Goal: Task Accomplishment & Management: Manage account settings

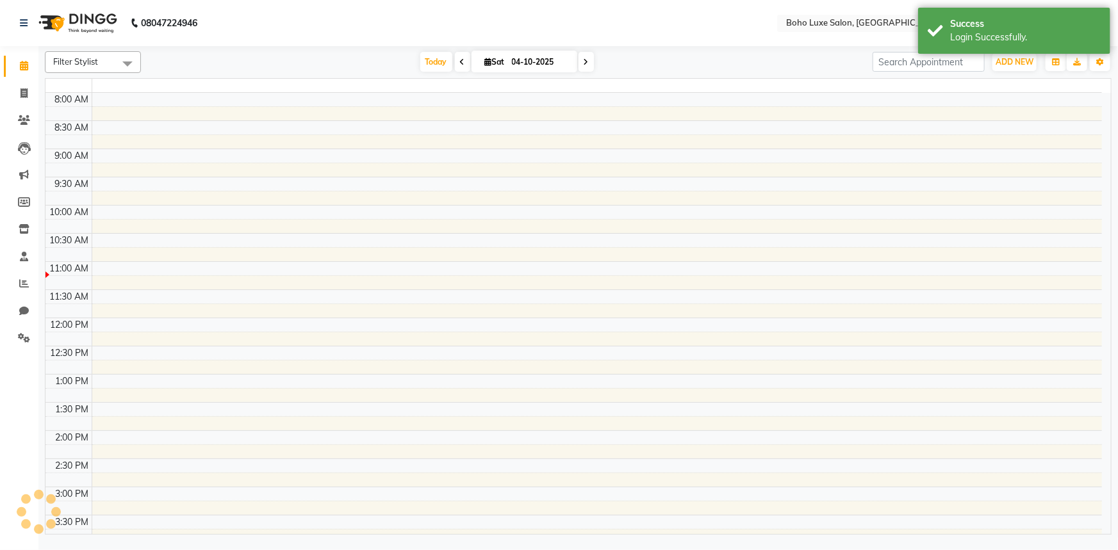
select select "en"
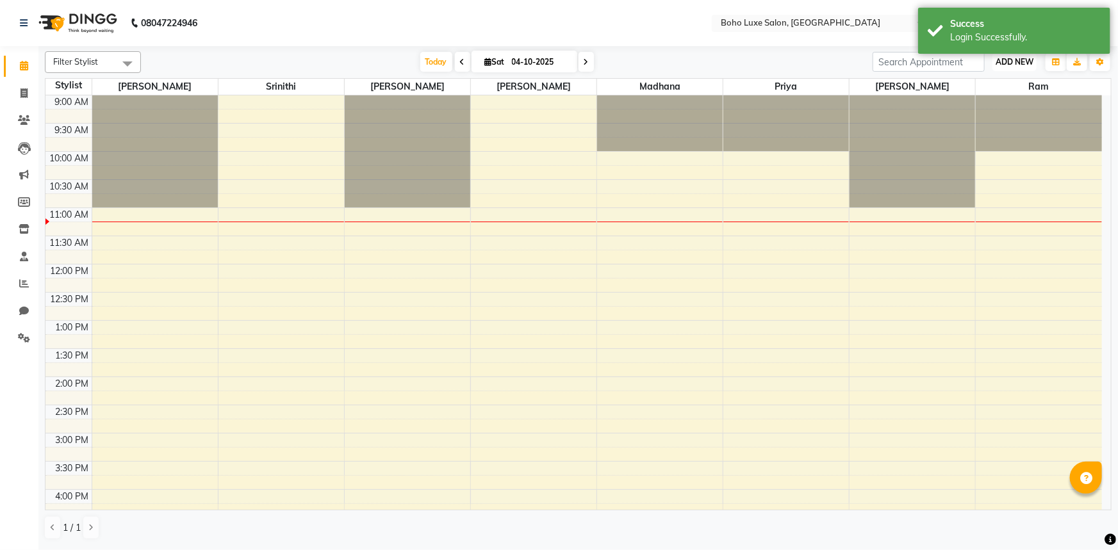
click at [1015, 57] on span "ADD NEW" at bounding box center [1014, 62] width 38 height 10
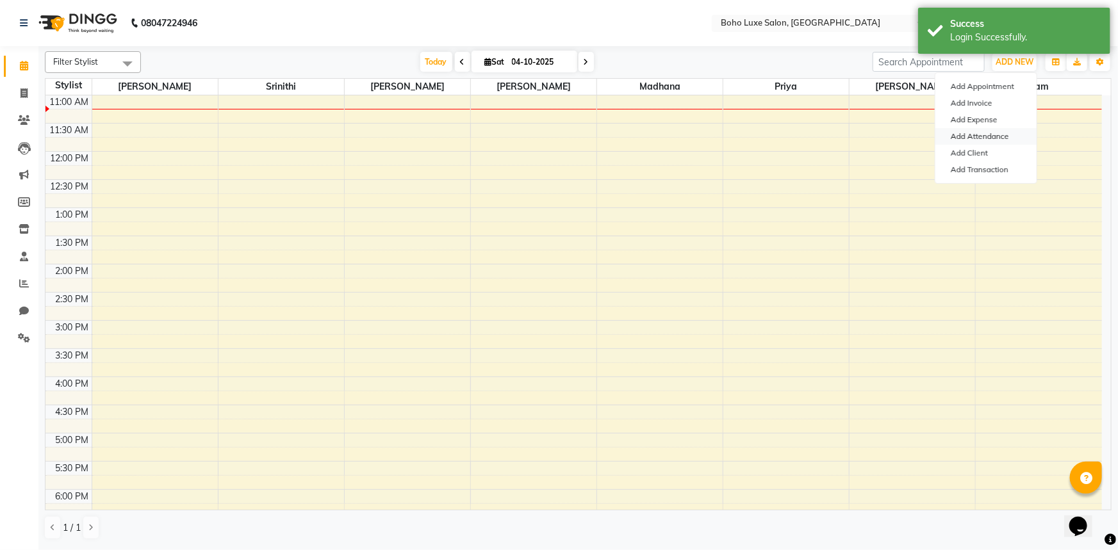
click at [991, 130] on link "Add Attendance" at bounding box center [985, 136] width 101 height 17
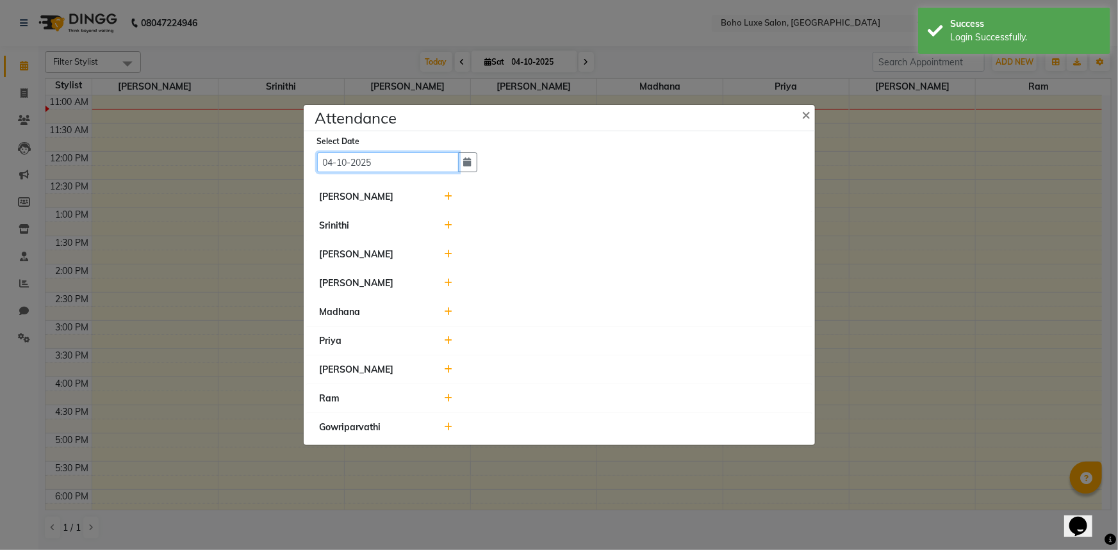
click at [371, 165] on input "04-10-2025" at bounding box center [388, 162] width 142 height 20
select select "10"
select select "2025"
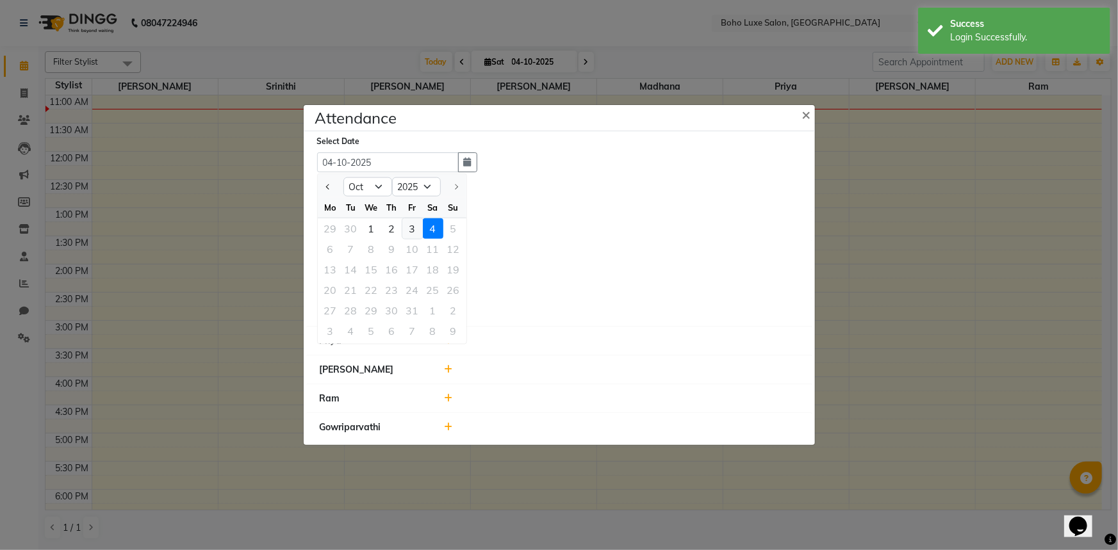
click at [418, 229] on div "3" at bounding box center [412, 228] width 20 height 20
type input "03-10-2025"
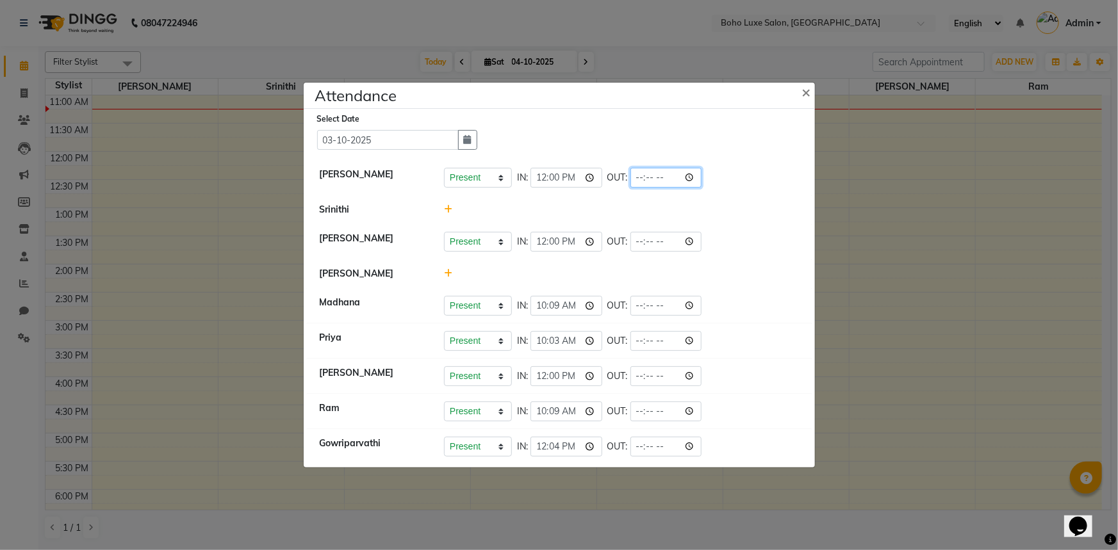
drag, startPoint x: 633, startPoint y: 176, endPoint x: 624, endPoint y: 176, distance: 9.6
click at [630, 176] on input "time" at bounding box center [666, 178] width 72 height 20
type input "21:00"
click at [630, 250] on input "time" at bounding box center [666, 242] width 72 height 20
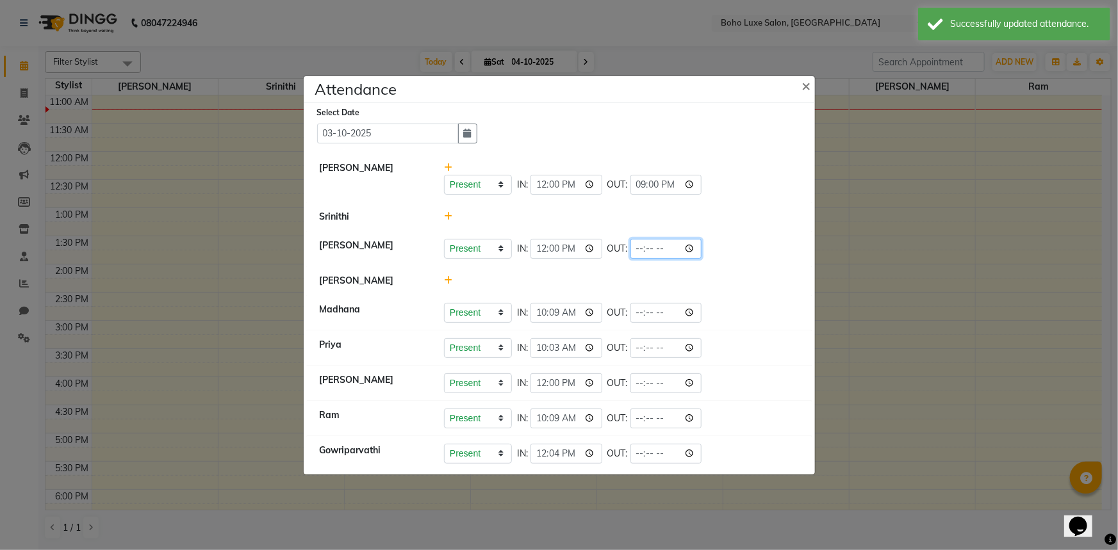
click at [630, 251] on input "time" at bounding box center [666, 249] width 72 height 20
type input "21:01"
click at [624, 294] on ul "[PERSON_NAME] Present Absent Late Half Day Weekly Off IN: 12:00 OUT: 21:00 [PER…" at bounding box center [559, 313] width 505 height 318
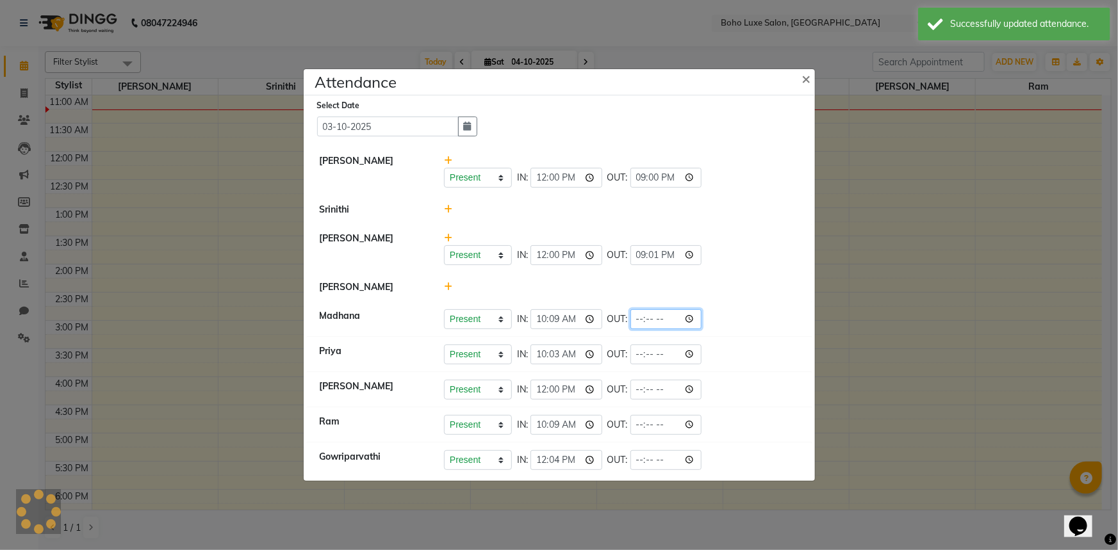
click at [630, 313] on input "time" at bounding box center [666, 319] width 72 height 20
click at [630, 320] on input "time" at bounding box center [666, 319] width 72 height 20
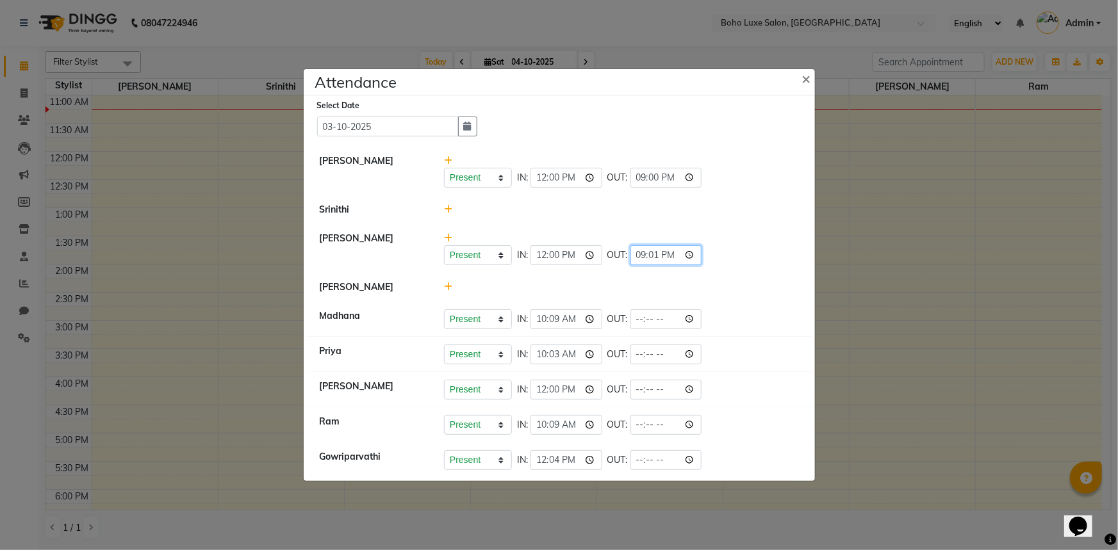
click at [630, 249] on input "21:01" at bounding box center [666, 255] width 72 height 20
type input "20:59"
click at [630, 313] on input "time" at bounding box center [666, 319] width 72 height 20
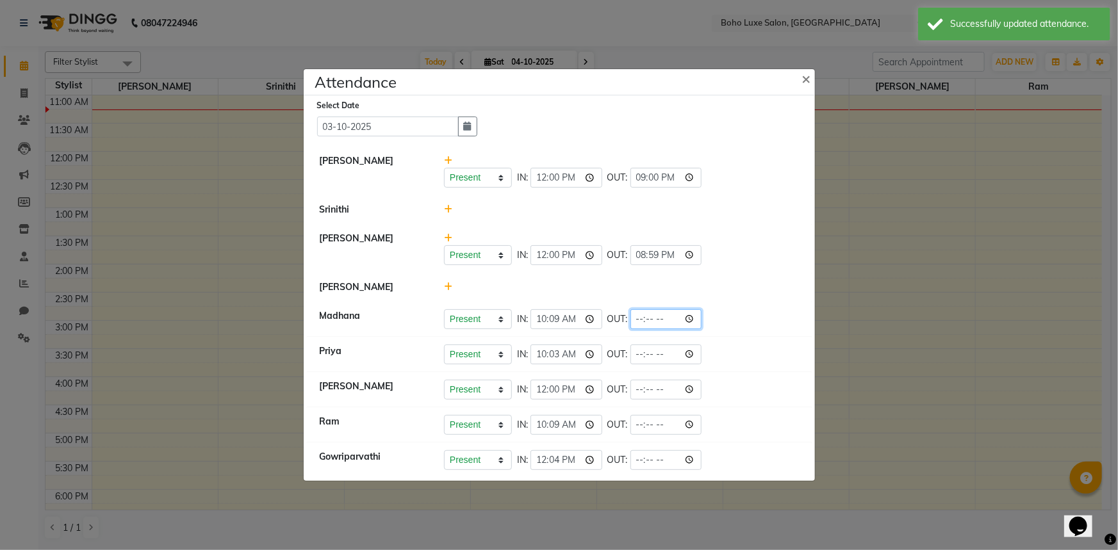
click at [630, 322] on input "time" at bounding box center [666, 319] width 72 height 20
type input "21:01"
click at [680, 334] on li "Madhana Present Absent Late Half Day Weekly Off IN: 10:09 OUT: 21:01" at bounding box center [559, 320] width 505 height 36
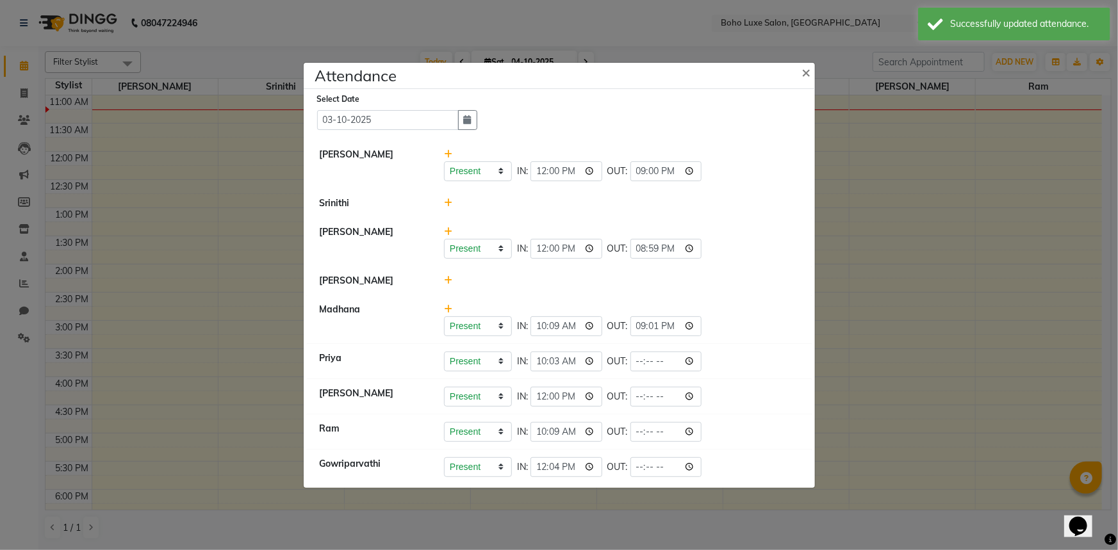
click at [630, 359] on input "time" at bounding box center [666, 362] width 72 height 20
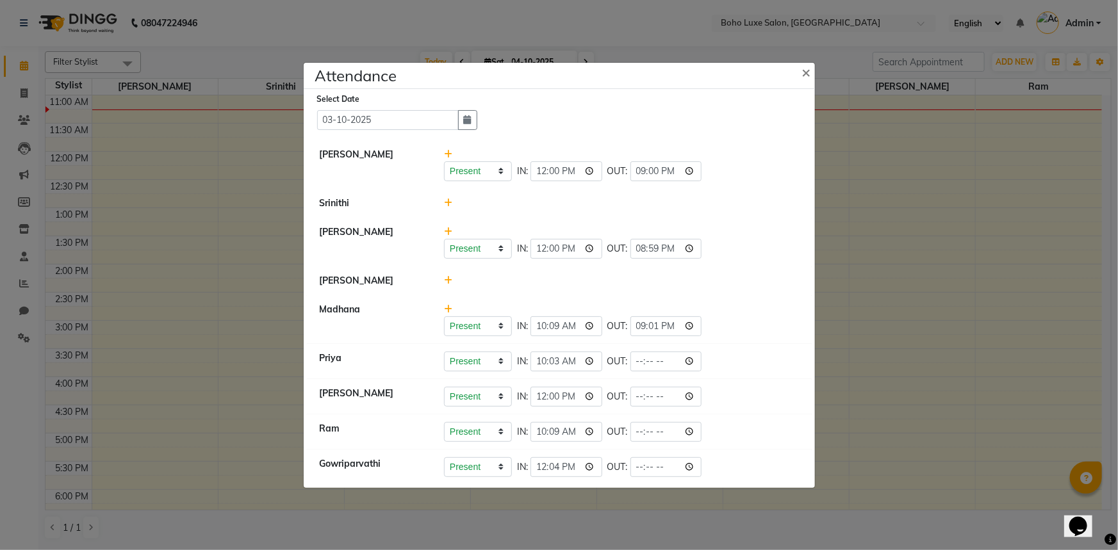
type input "21:00"
click at [630, 393] on input "time" at bounding box center [666, 397] width 72 height 20
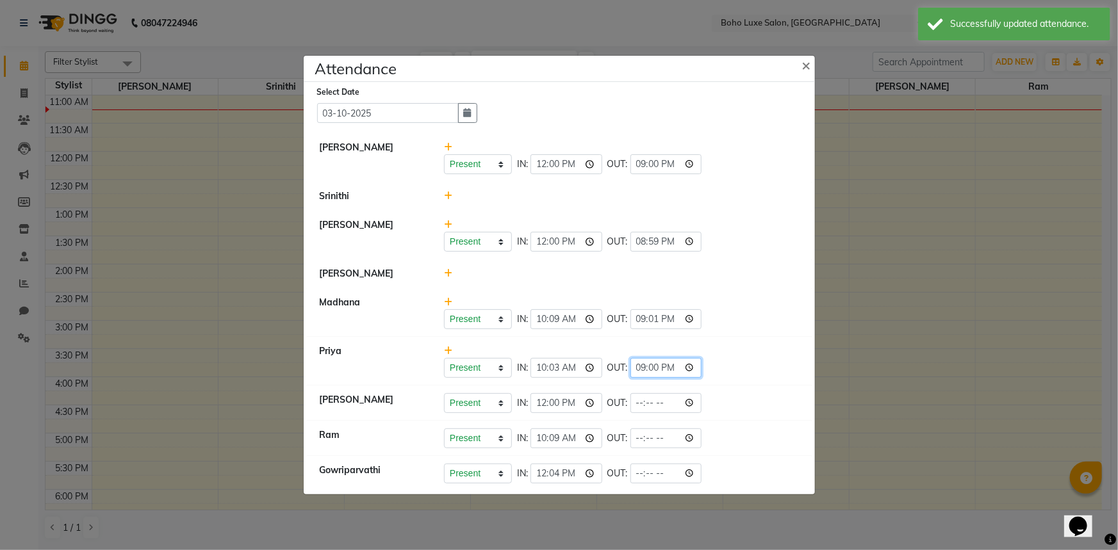
click at [630, 369] on input "21:00" at bounding box center [666, 368] width 72 height 20
type input "19:00"
click at [630, 405] on input "time" at bounding box center [666, 403] width 72 height 20
type input "19:02"
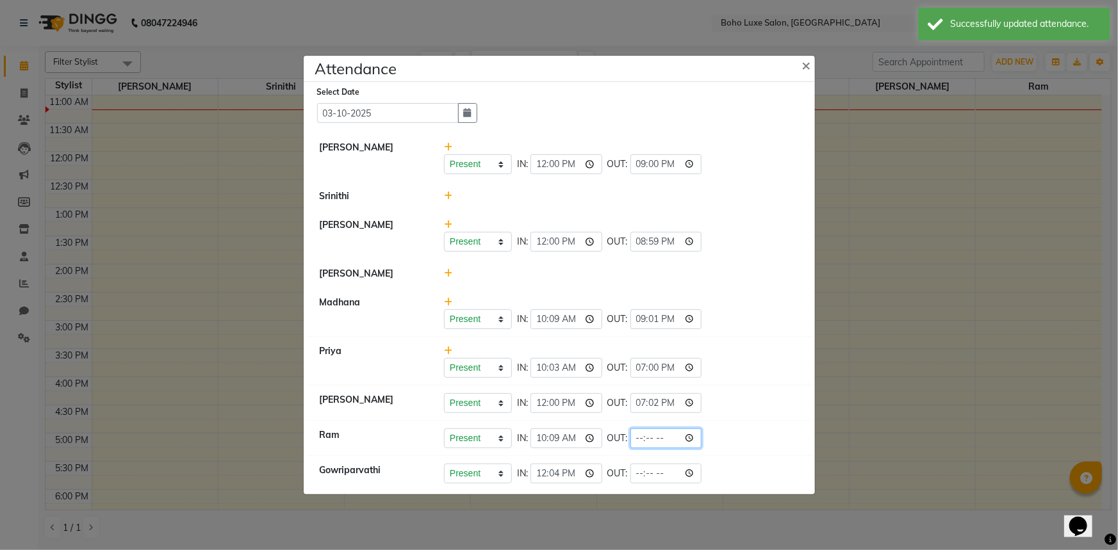
click at [630, 435] on input "time" at bounding box center [666, 439] width 72 height 20
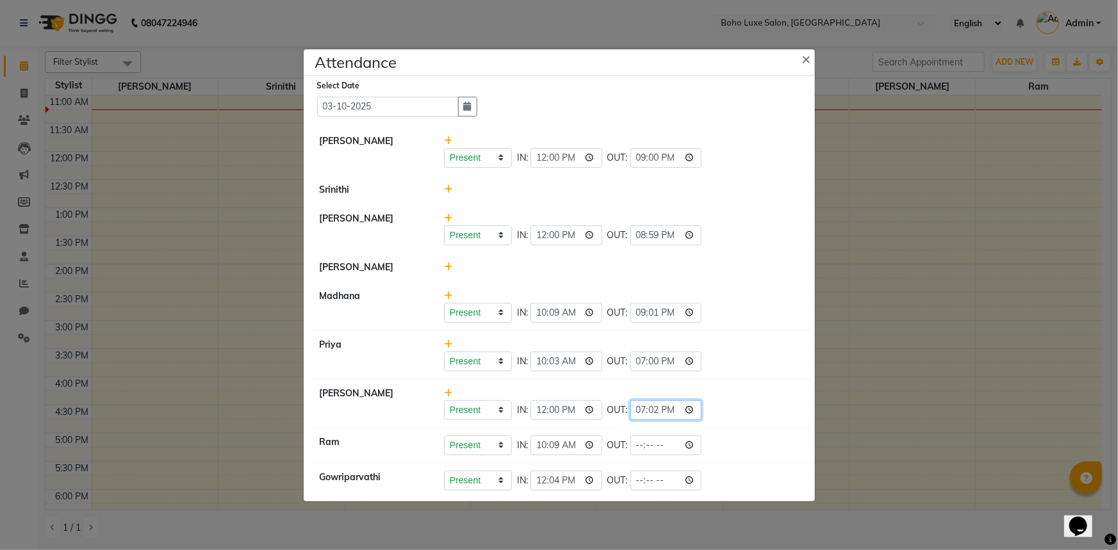
click at [632, 403] on input "19:02" at bounding box center [666, 410] width 72 height 20
type input "21:00"
click at [633, 448] on input "time" at bounding box center [666, 446] width 72 height 20
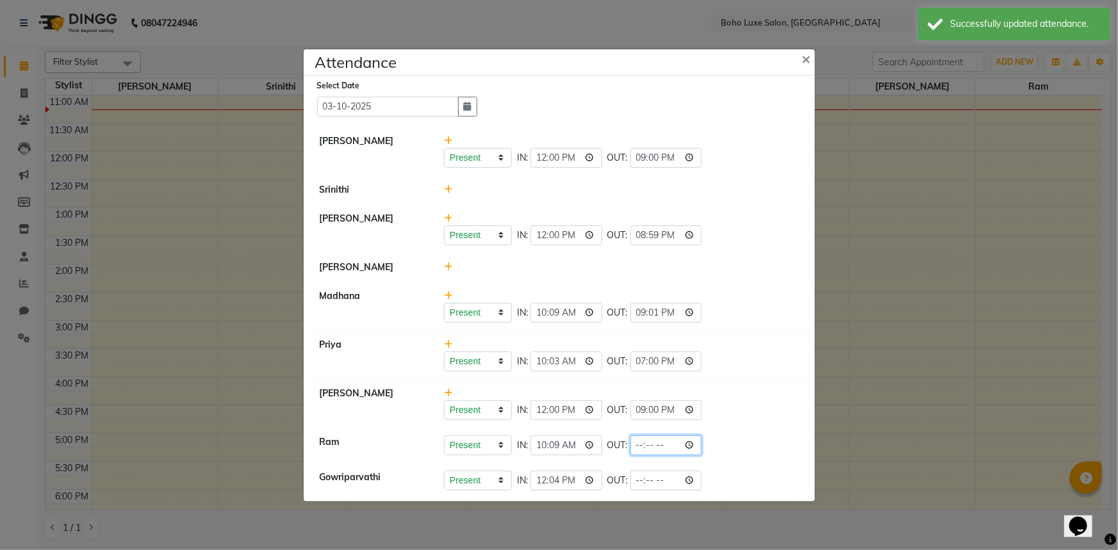
click at [630, 448] on input "time" at bounding box center [666, 446] width 72 height 20
type input "12:02"
click at [630, 448] on input "time" at bounding box center [666, 446] width 72 height 20
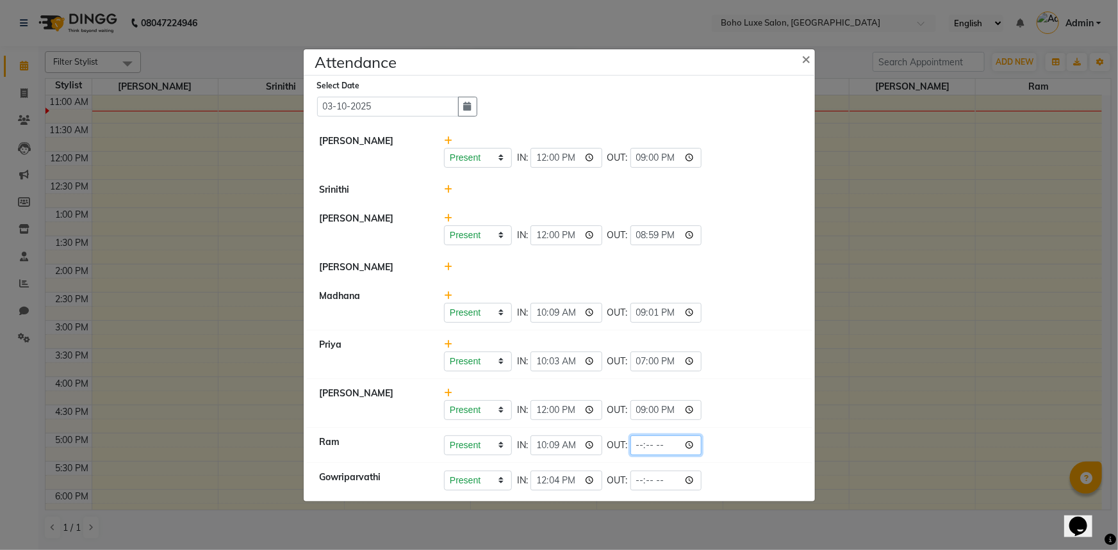
type input "21:00"
click at [630, 448] on input "21:00" at bounding box center [666, 446] width 72 height 20
type input "19:02"
click at [630, 480] on input "time" at bounding box center [666, 481] width 72 height 20
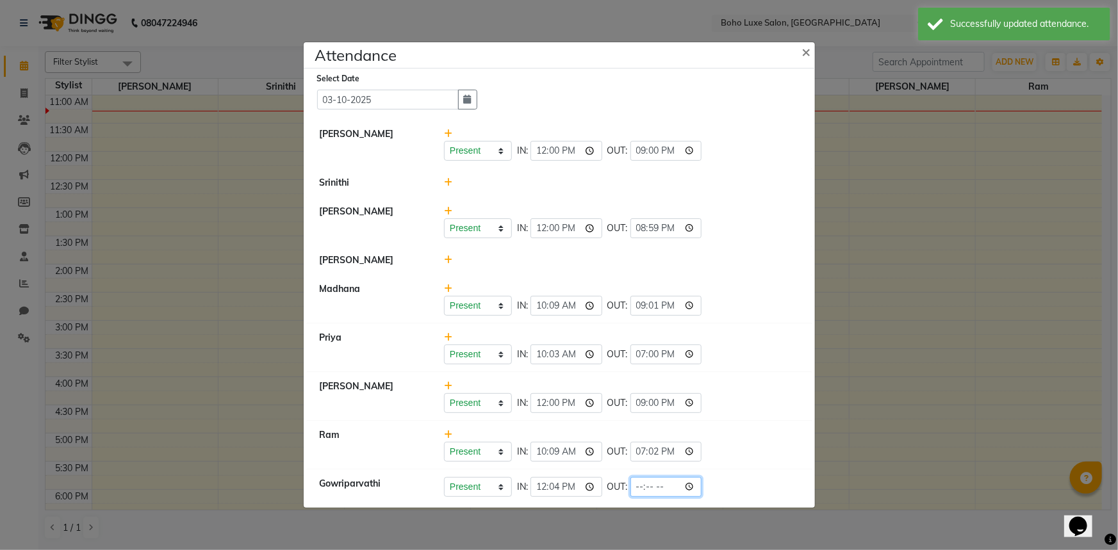
click at [630, 482] on input "time" at bounding box center [666, 487] width 72 height 20
type input "21:00"
click at [771, 465] on li "Ram Present Absent Late Half Day Weekly Off IN: 10:09 OUT: 19:02" at bounding box center [559, 445] width 505 height 49
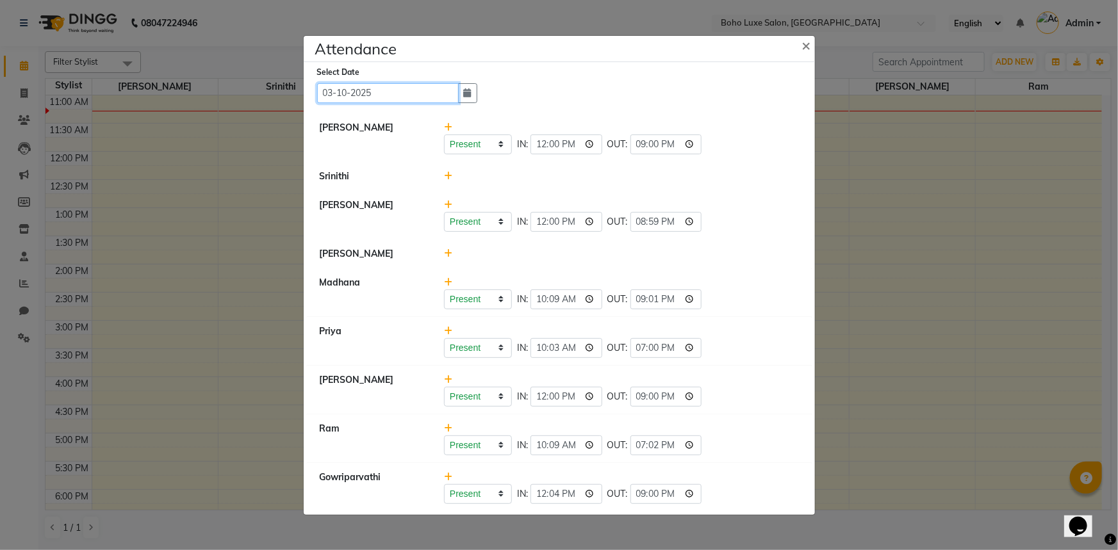
click at [378, 88] on input "03-10-2025" at bounding box center [388, 93] width 142 height 20
select select "10"
select select "2025"
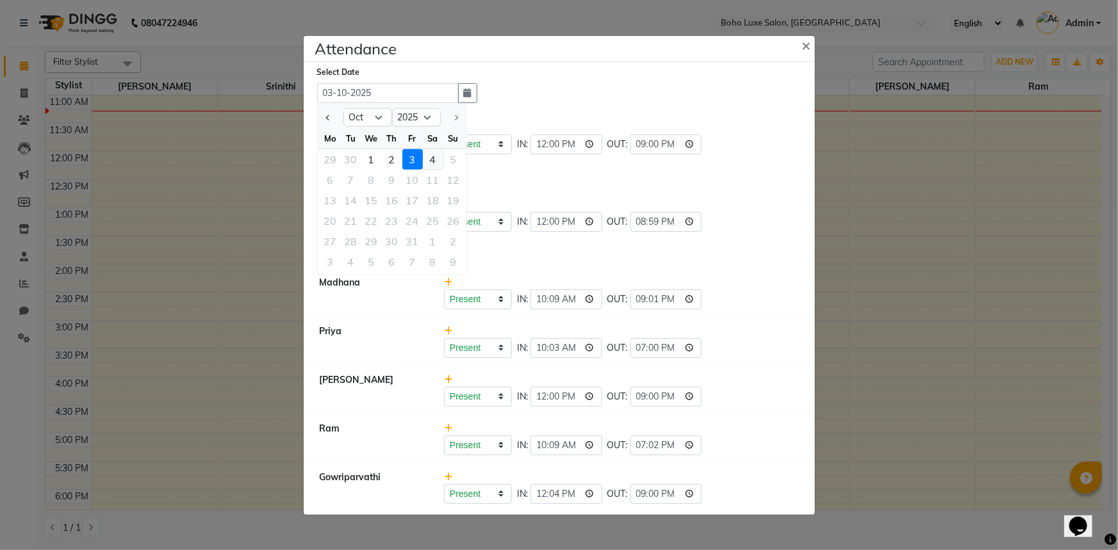
click at [426, 155] on div "4" at bounding box center [433, 159] width 20 height 20
type input "04-10-2025"
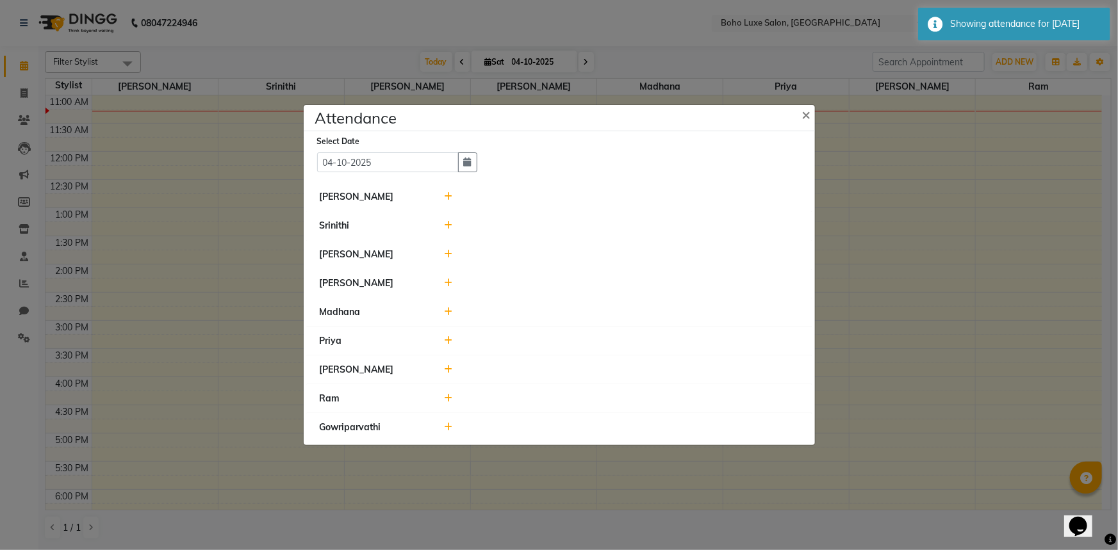
click at [448, 199] on icon at bounding box center [448, 196] width 8 height 9
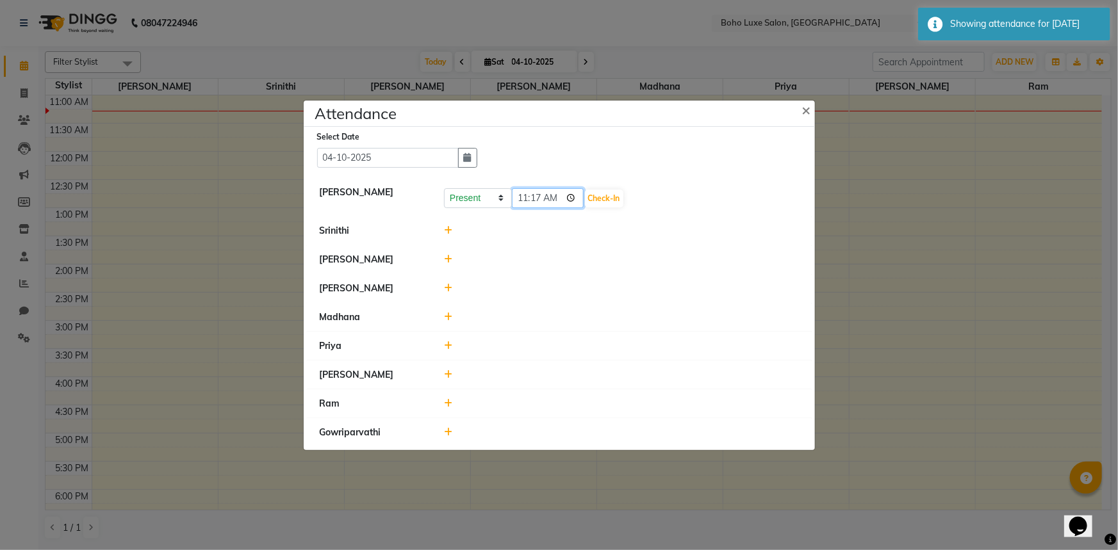
click at [532, 202] on input "11:17" at bounding box center [548, 198] width 72 height 20
type input "11:05"
click at [585, 197] on button "Check-In" at bounding box center [604, 199] width 38 height 18
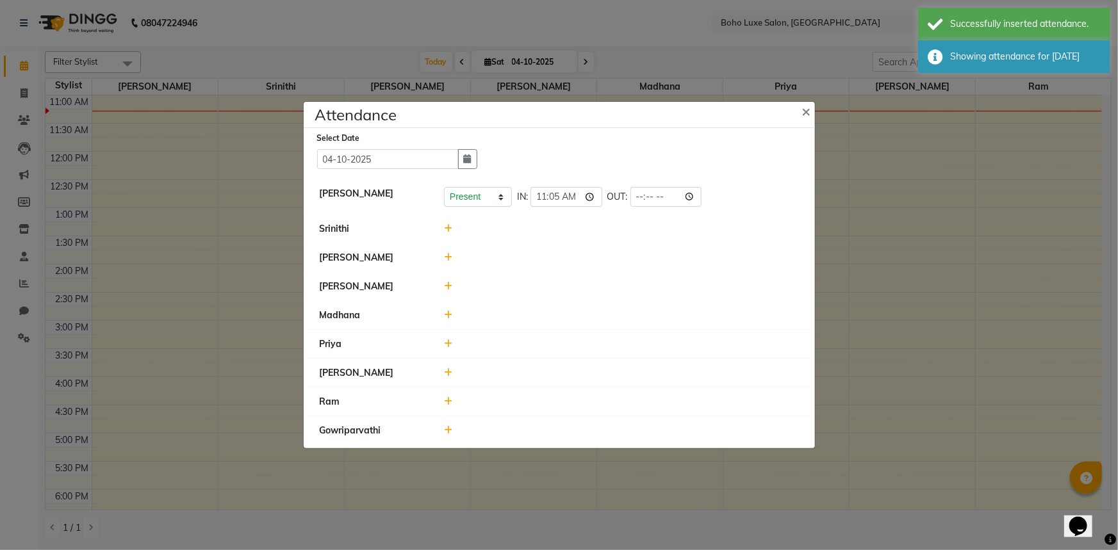
click at [448, 262] on icon at bounding box center [448, 257] width 8 height 9
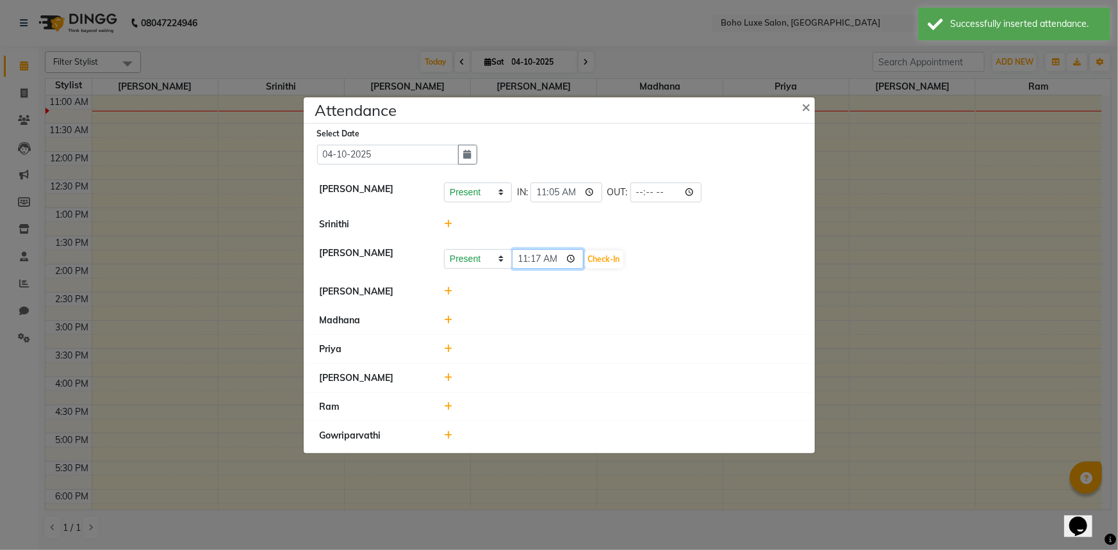
click at [532, 260] on input "11:17" at bounding box center [548, 259] width 72 height 20
type input "11:05"
click at [598, 254] on button "Check-In" at bounding box center [604, 259] width 38 height 18
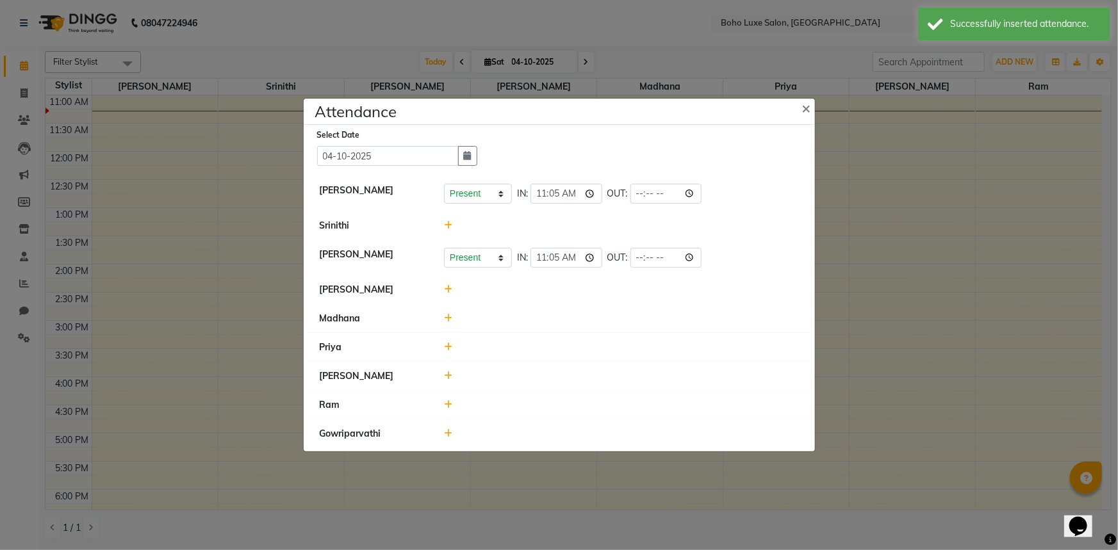
click at [442, 434] on div at bounding box center [621, 433] width 374 height 13
click at [452, 434] on div at bounding box center [621, 433] width 374 height 13
click at [445, 436] on icon at bounding box center [448, 433] width 8 height 9
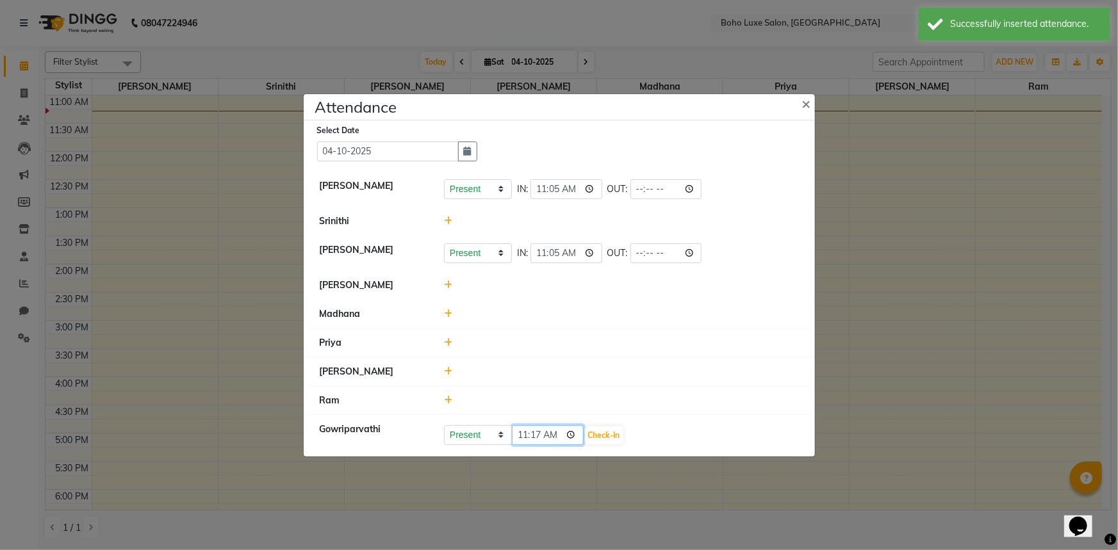
click at [535, 434] on input "11:17" at bounding box center [548, 435] width 72 height 20
type input "11:05"
click at [593, 430] on button "Check-In" at bounding box center [604, 436] width 38 height 18
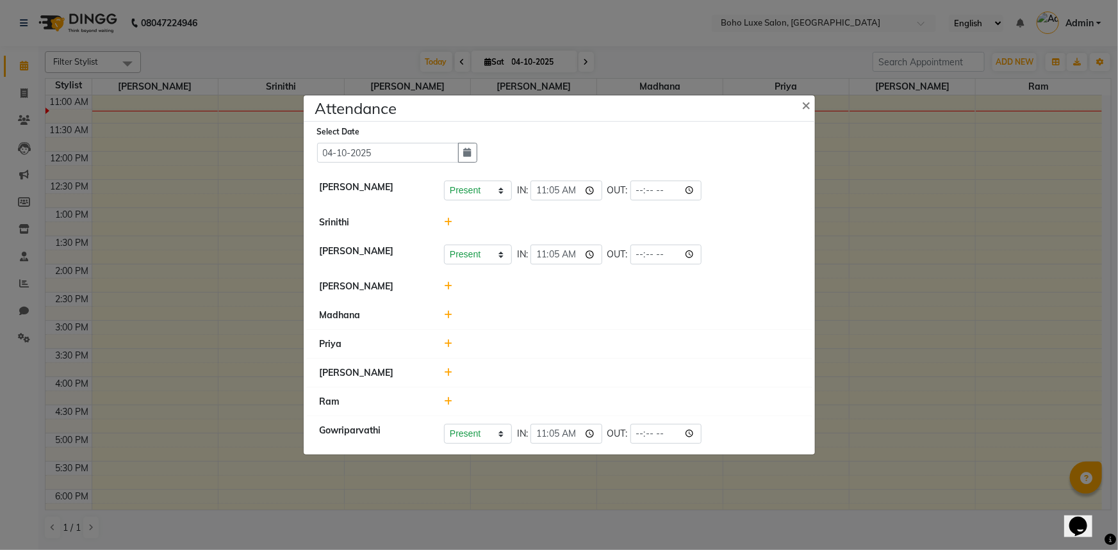
click at [446, 399] on icon at bounding box center [448, 401] width 8 height 9
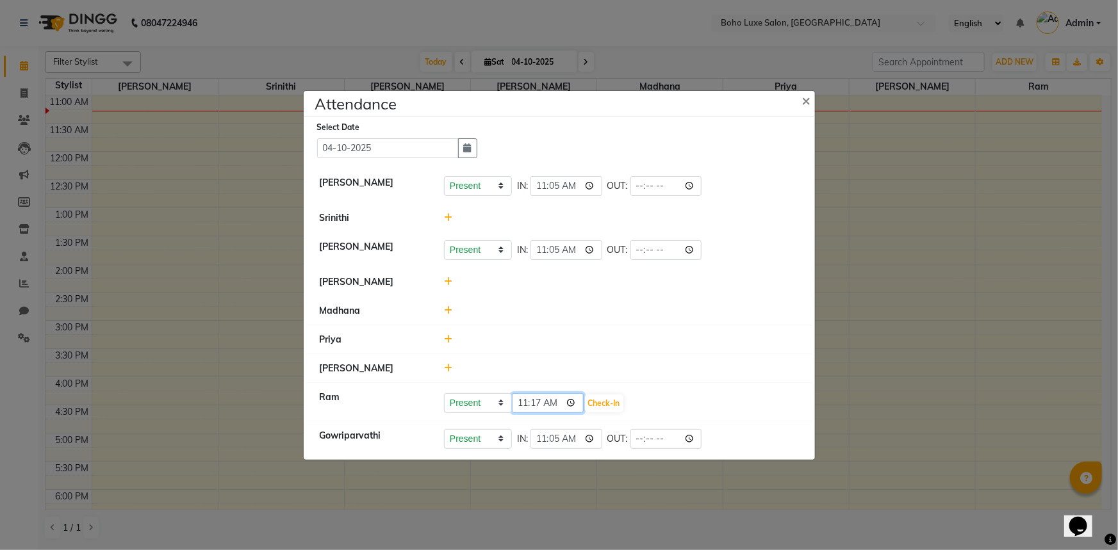
click at [523, 404] on input "11:17" at bounding box center [548, 403] width 72 height 20
type input "10:06"
click at [598, 404] on button "Check-In" at bounding box center [604, 404] width 38 height 18
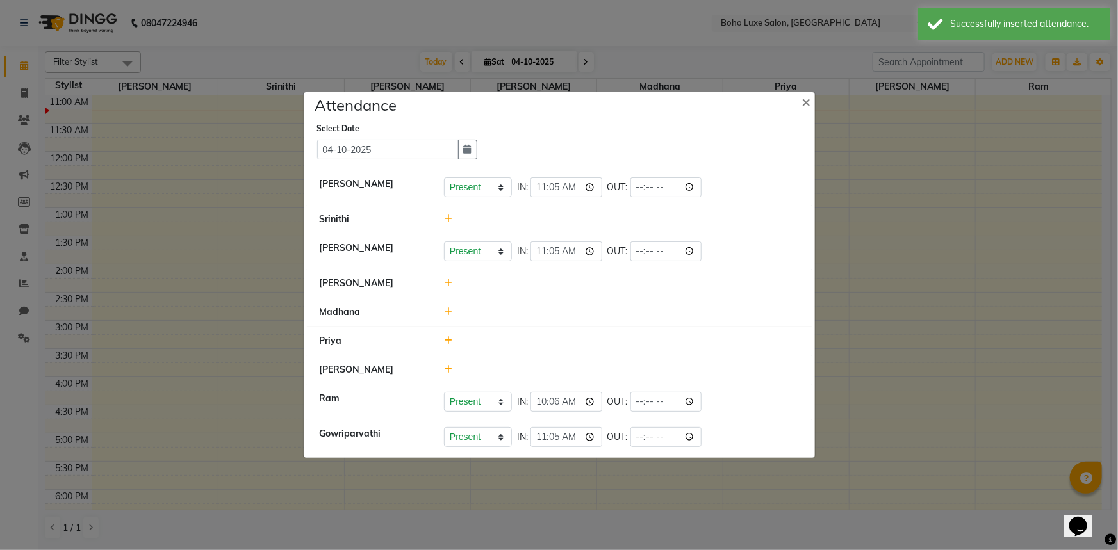
click at [445, 372] on icon at bounding box center [448, 369] width 8 height 9
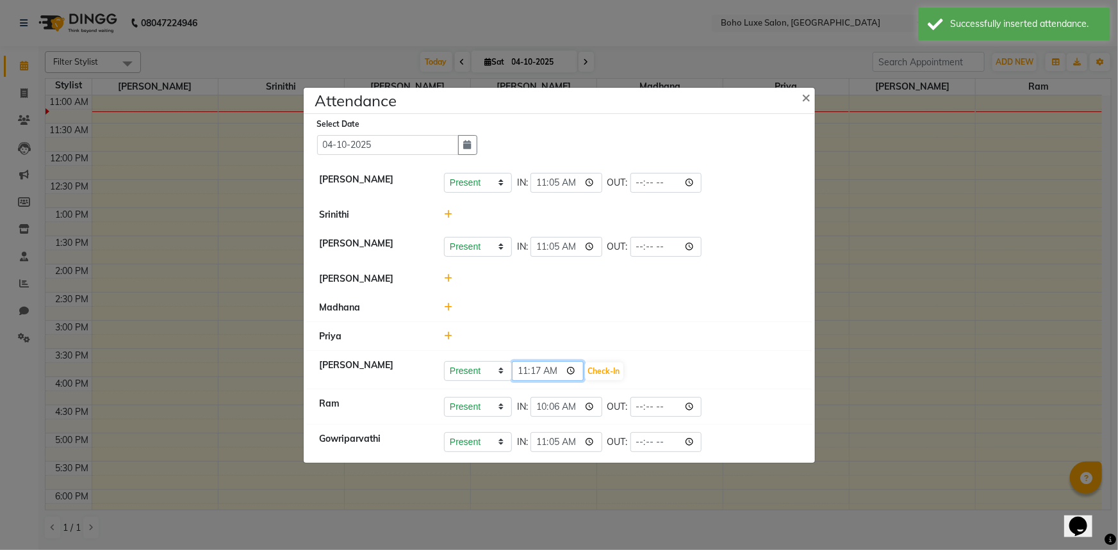
click at [532, 371] on input "11:17" at bounding box center [548, 371] width 72 height 20
type input "11:09"
click at [596, 370] on button "Check-In" at bounding box center [604, 372] width 38 height 18
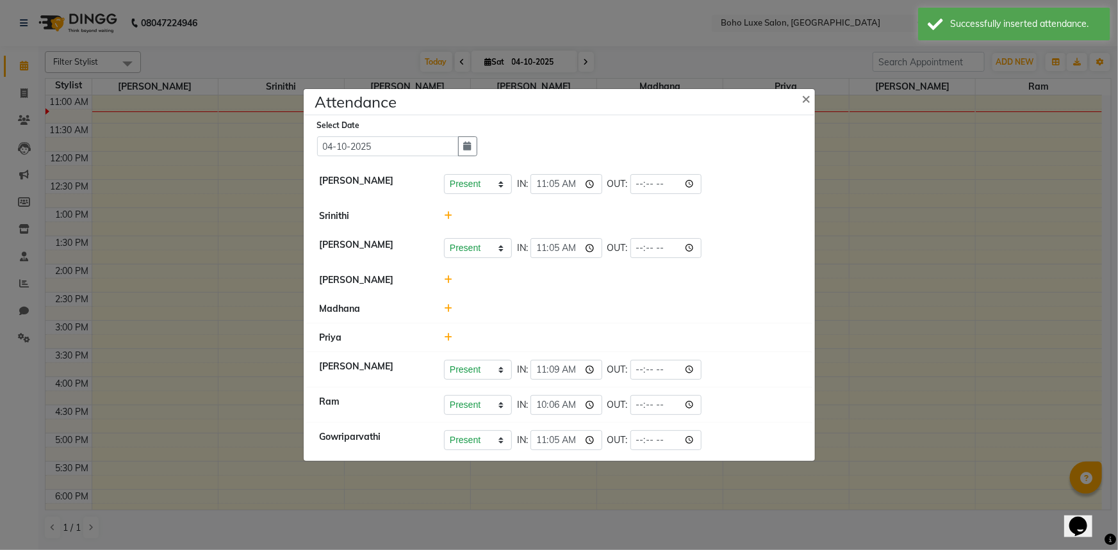
click at [450, 336] on icon at bounding box center [448, 337] width 8 height 9
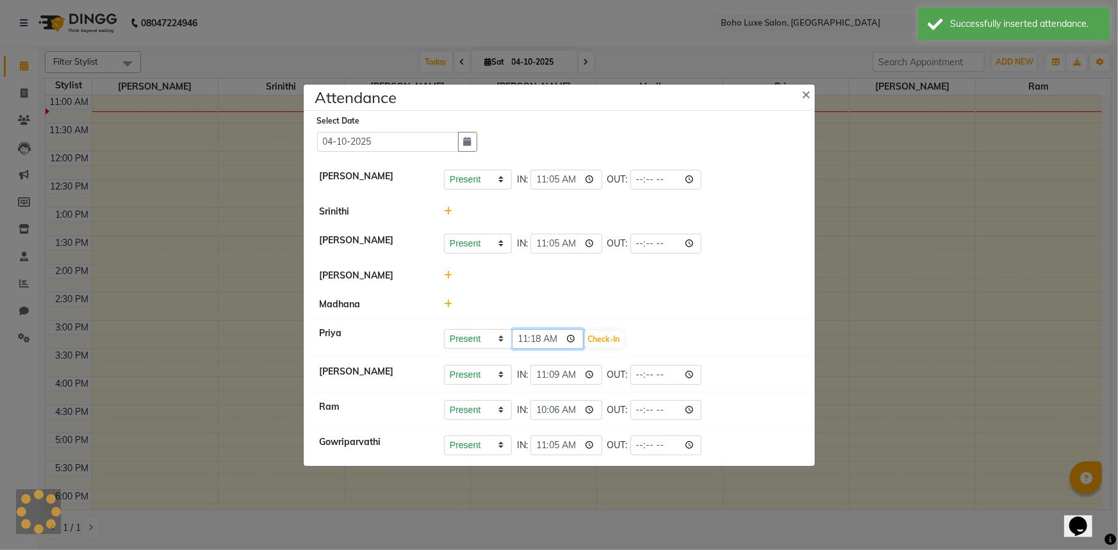
click at [541, 341] on input "11:18" at bounding box center [548, 339] width 72 height 20
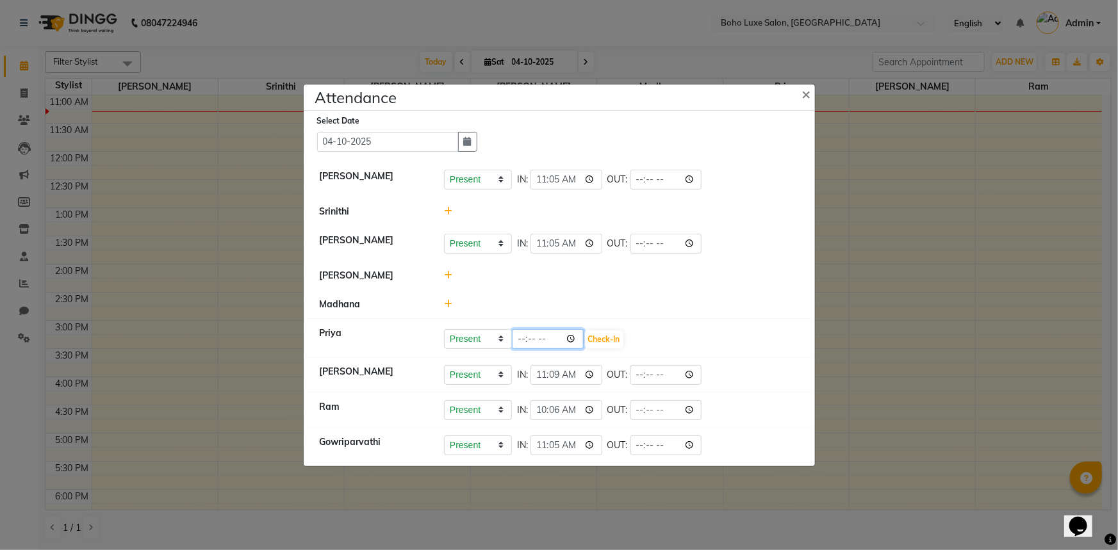
click at [523, 339] on input "time" at bounding box center [548, 339] width 72 height 20
type input "10:01"
click at [590, 339] on button "Check-In" at bounding box center [604, 340] width 38 height 18
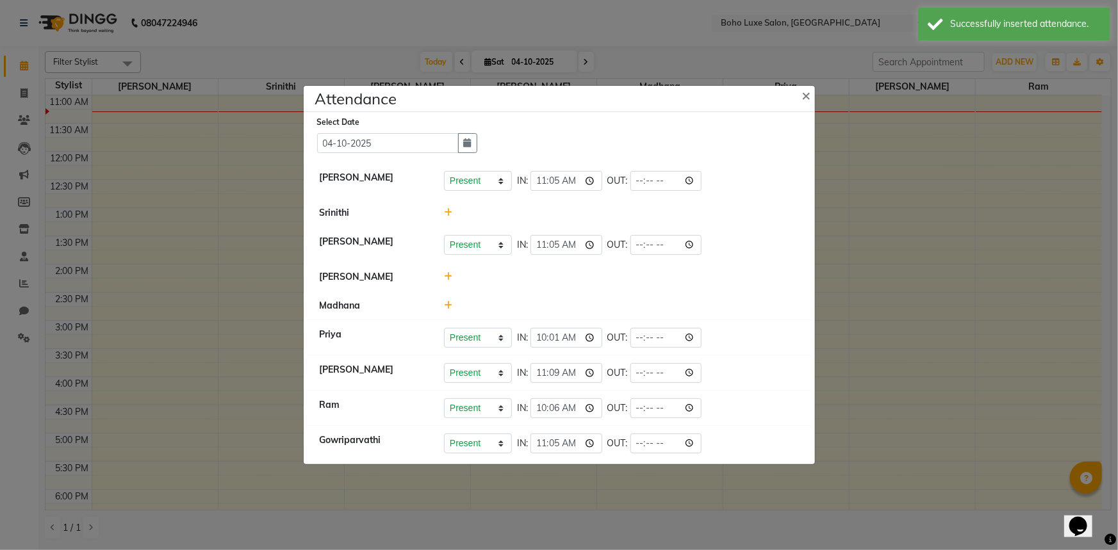
click at [445, 307] on icon at bounding box center [448, 305] width 8 height 9
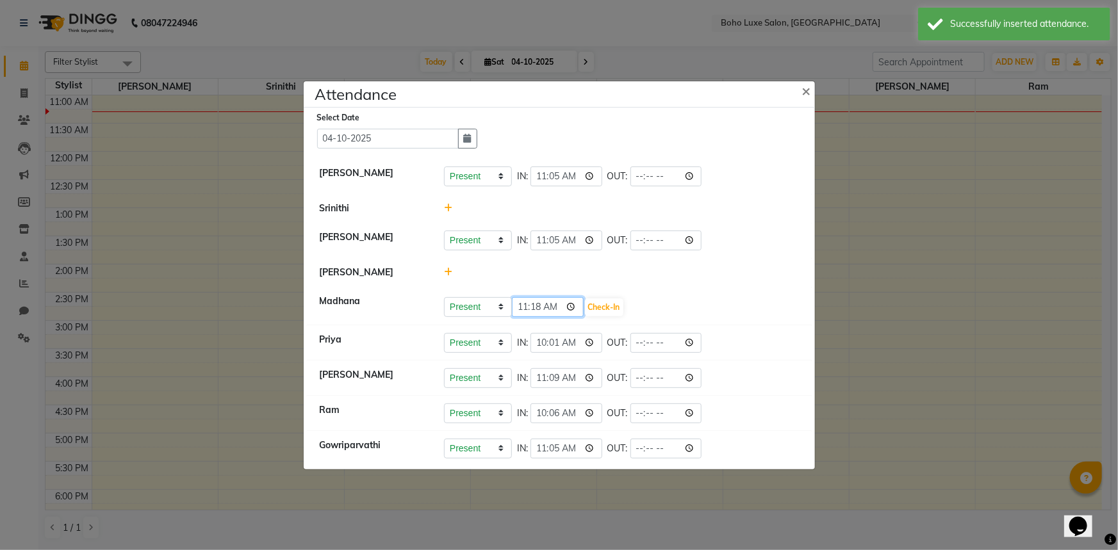
click at [518, 309] on input "11:18" at bounding box center [548, 307] width 72 height 20
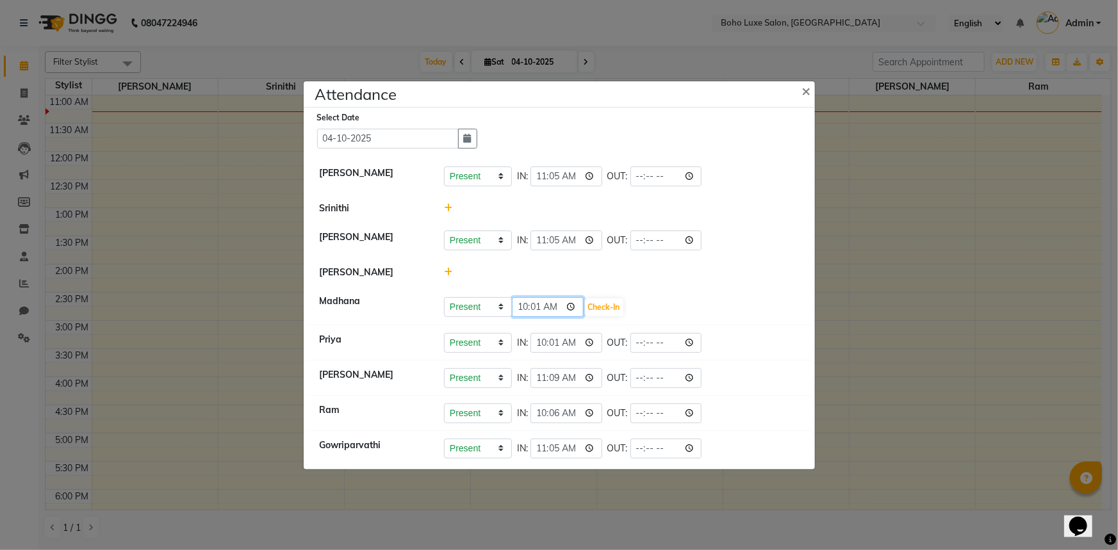
type input "10:17"
click at [593, 307] on button "Check-In" at bounding box center [604, 307] width 38 height 18
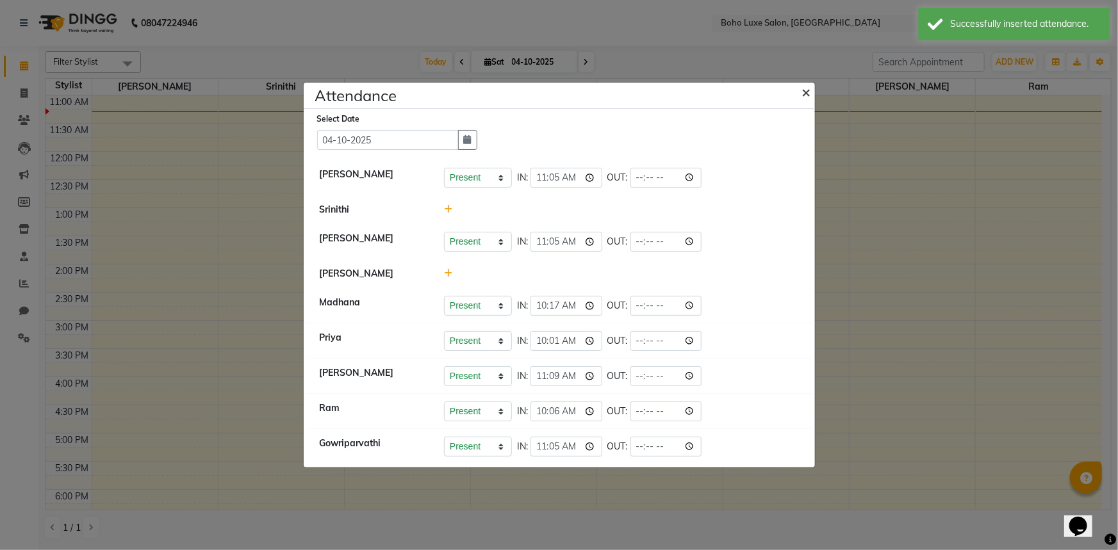
click at [803, 96] on span "×" at bounding box center [806, 91] width 9 height 19
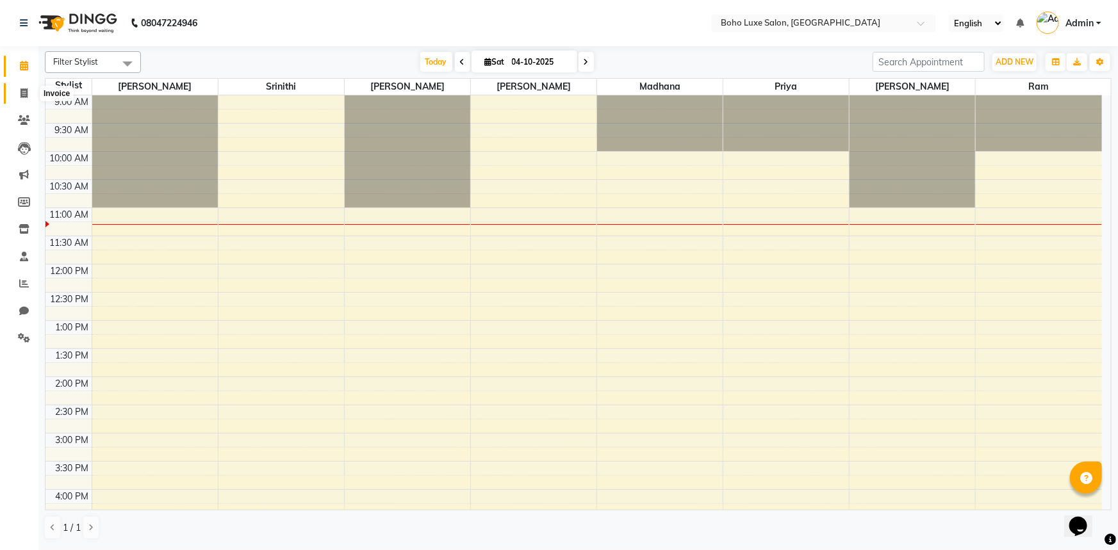
click at [31, 95] on span at bounding box center [24, 93] width 22 height 15
select select "service"
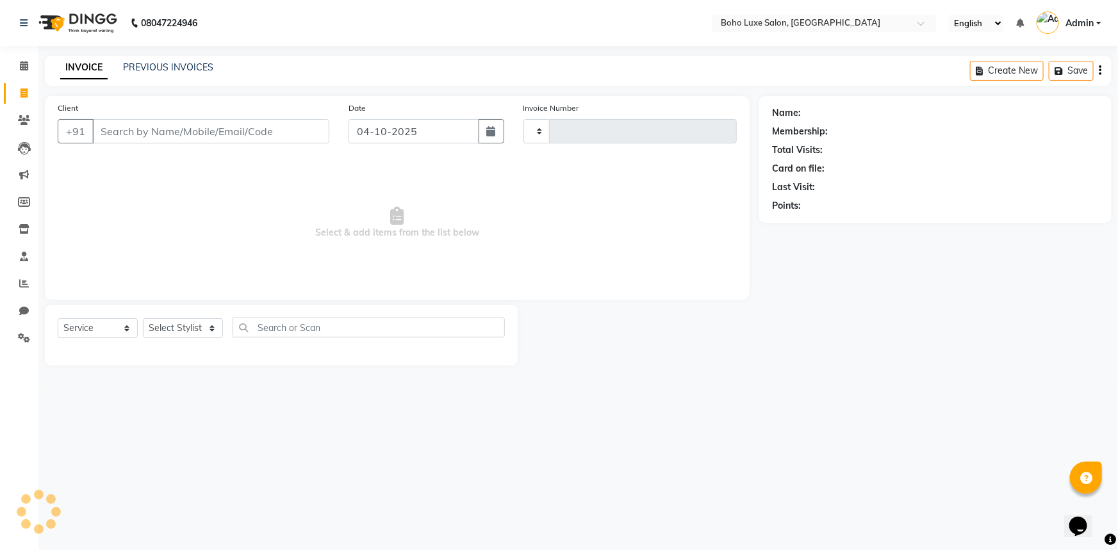
type input "1077"
select select "7694"
click at [24, 66] on icon at bounding box center [24, 66] width 8 height 10
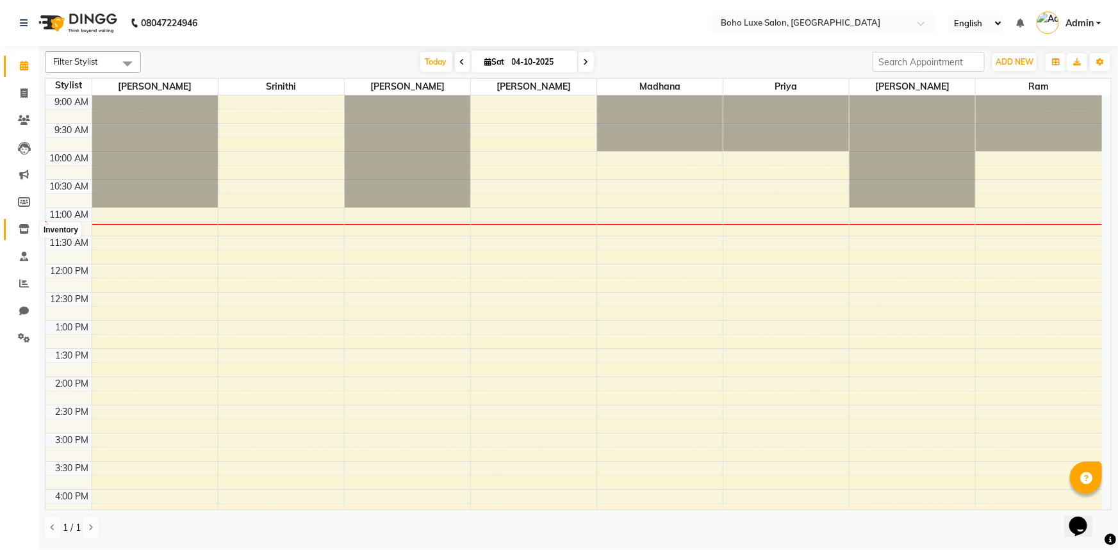
click at [28, 225] on icon at bounding box center [24, 229] width 11 height 10
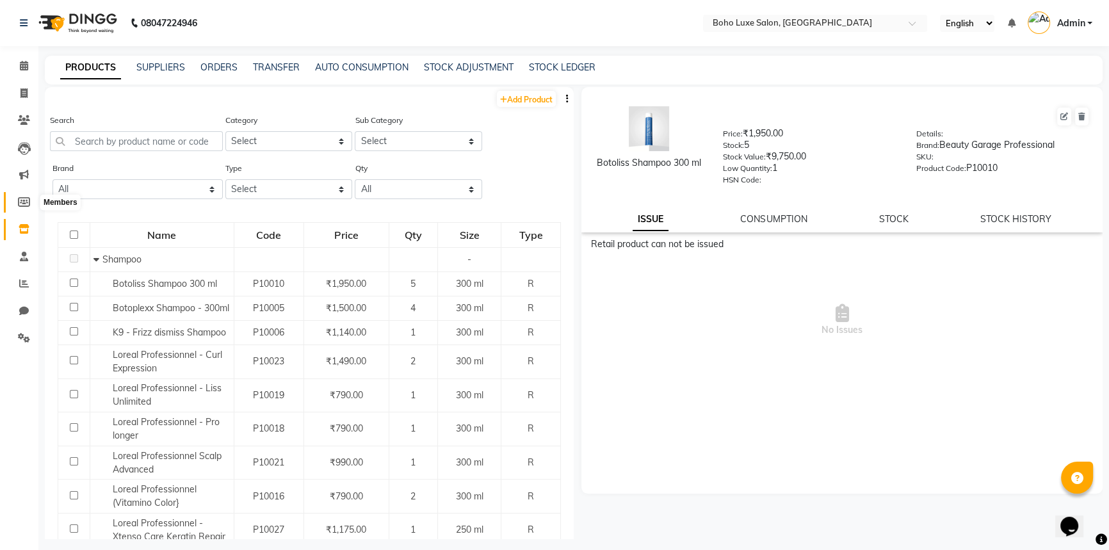
click at [22, 196] on span at bounding box center [24, 202] width 22 height 15
select select
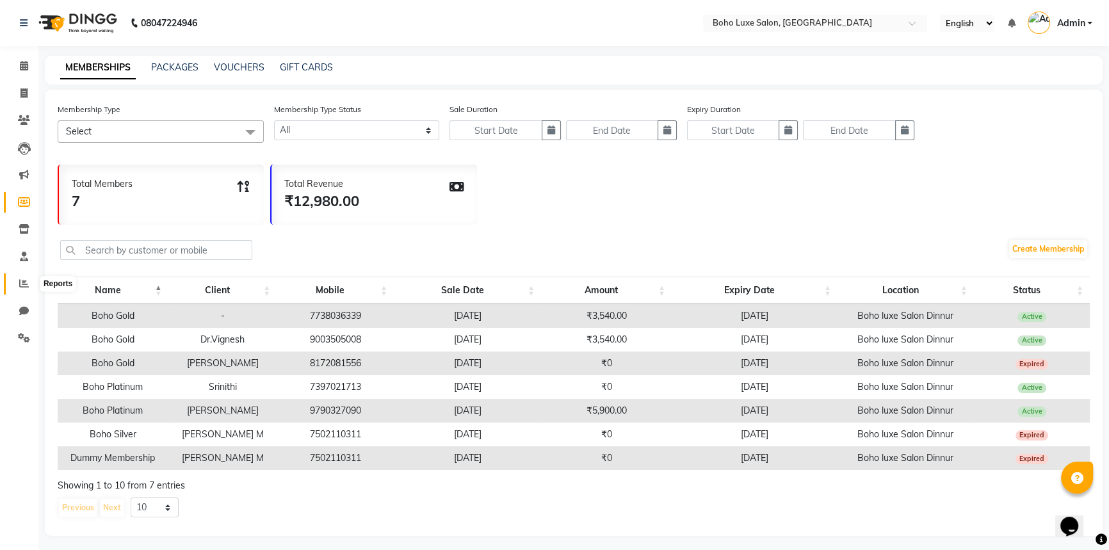
click at [26, 288] on icon at bounding box center [24, 284] width 10 height 10
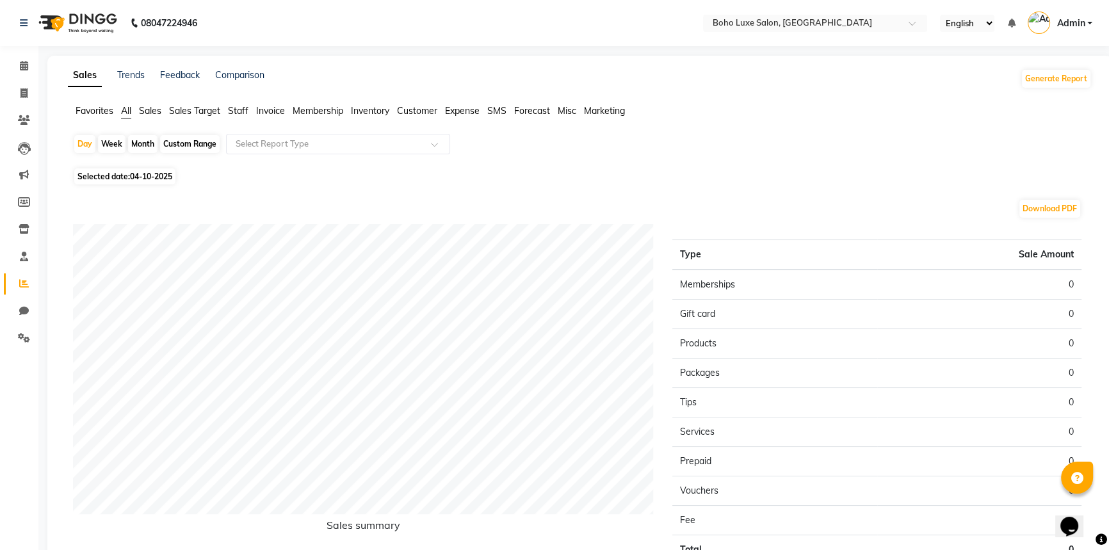
click at [26, 300] on li "Chat" at bounding box center [19, 312] width 38 height 28
click at [26, 307] on icon at bounding box center [24, 311] width 10 height 10
select select "100"
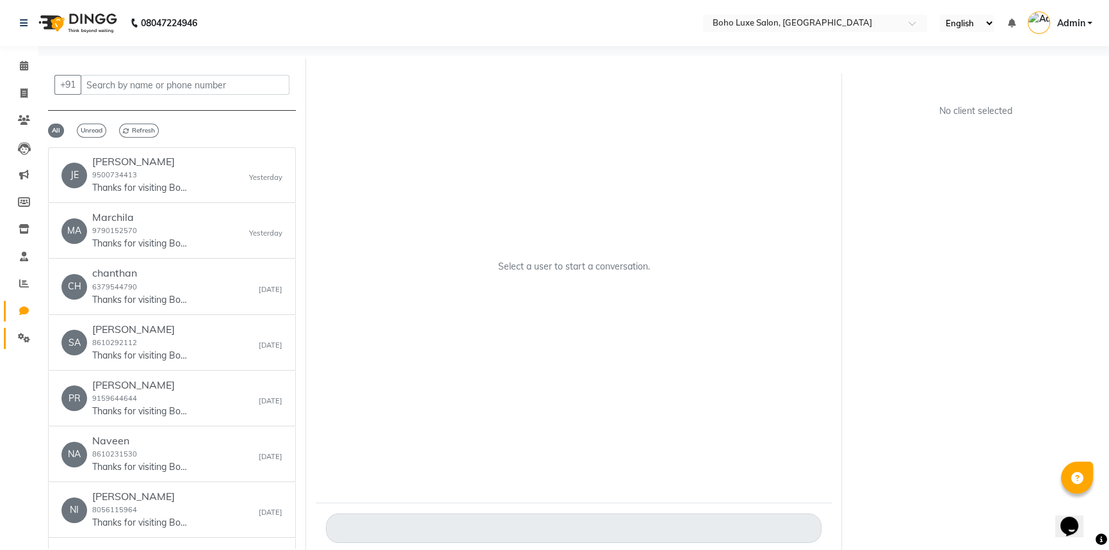
click at [24, 330] on link "Settings" at bounding box center [19, 338] width 31 height 21
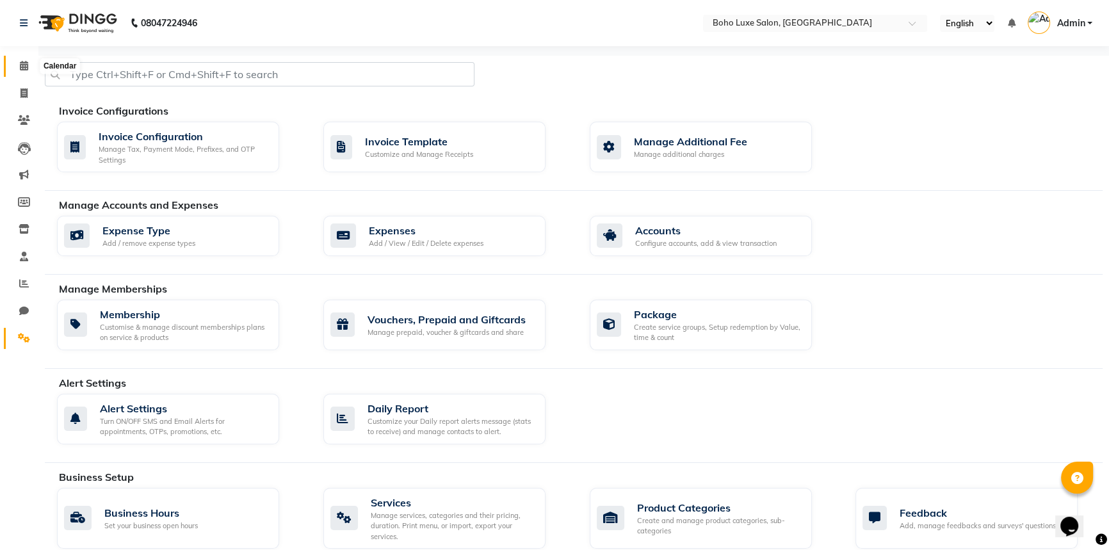
click at [26, 64] on icon at bounding box center [24, 66] width 8 height 10
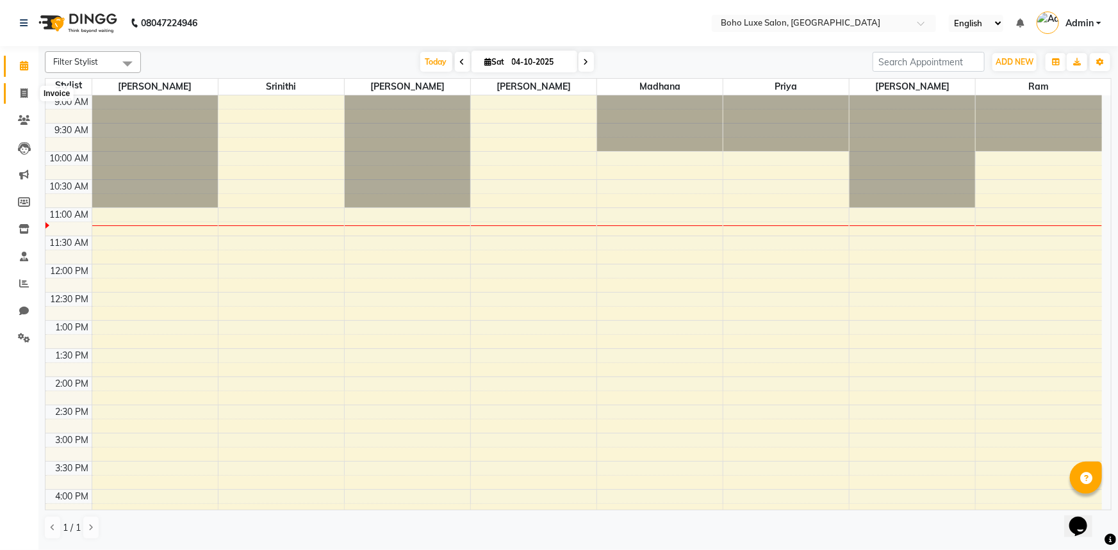
click at [26, 94] on icon at bounding box center [23, 93] width 7 height 10
select select "service"
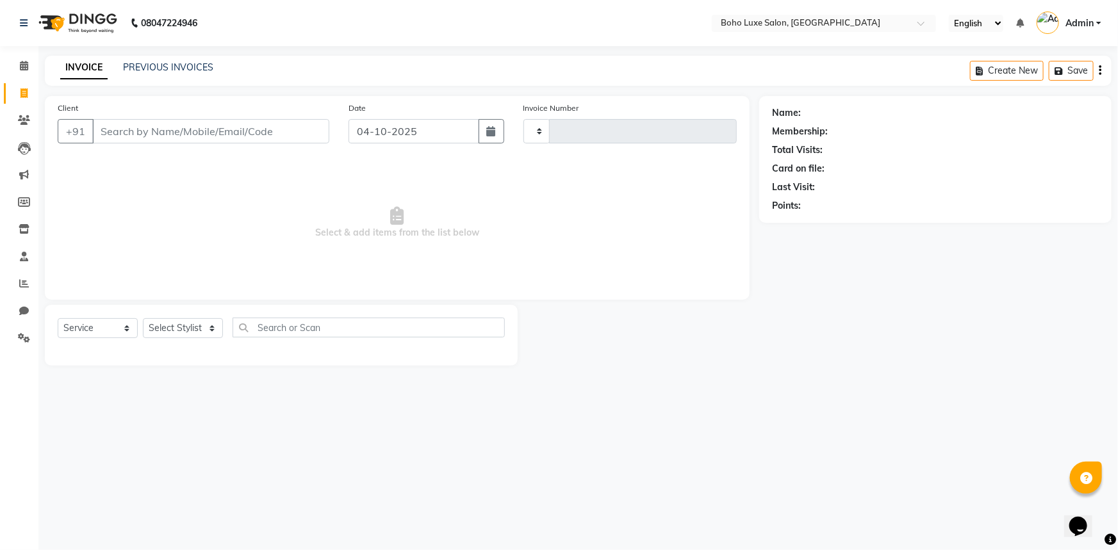
type input "1077"
select select "7694"
click at [26, 109] on li "Clients" at bounding box center [19, 121] width 38 height 28
click at [26, 115] on icon at bounding box center [24, 120] width 12 height 10
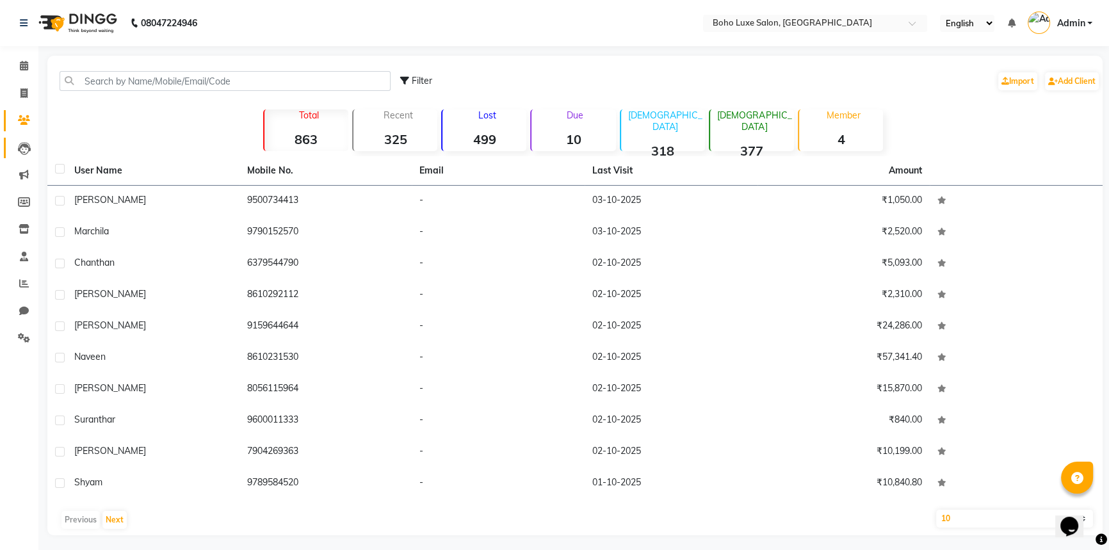
click at [25, 157] on link "Leads" at bounding box center [19, 148] width 31 height 21
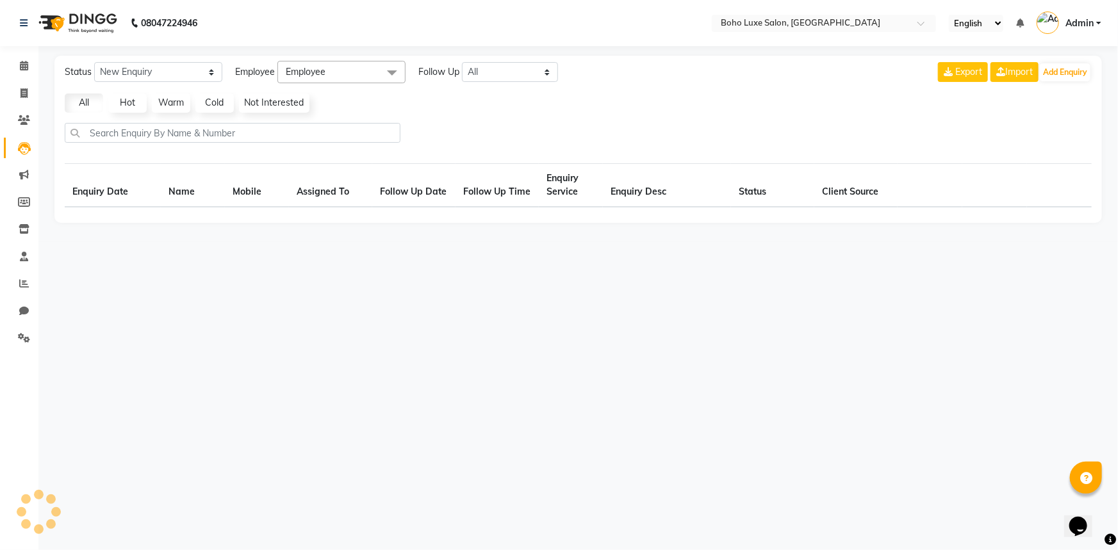
select select "10"
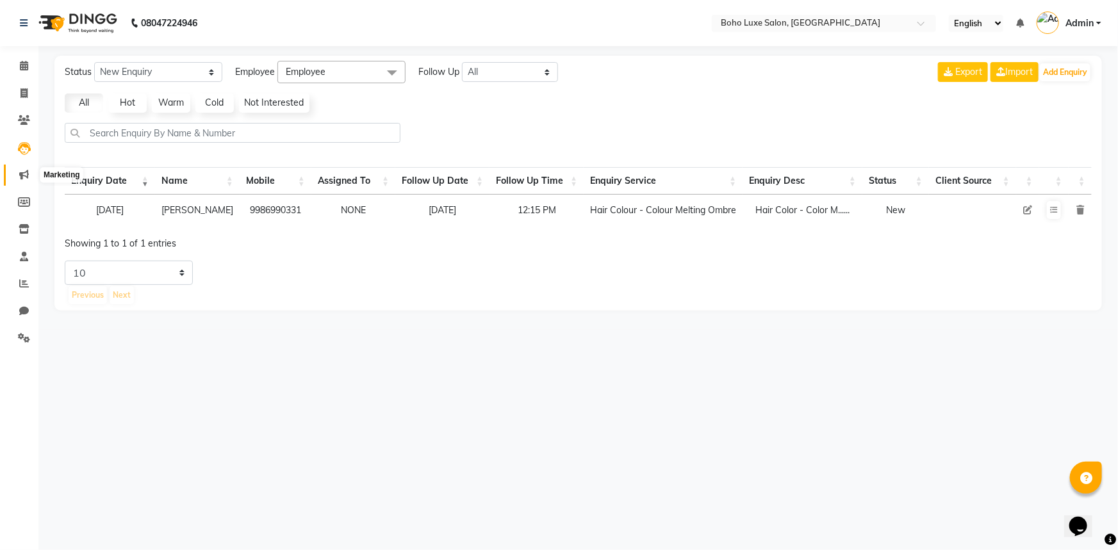
click at [28, 170] on icon at bounding box center [24, 175] width 10 height 10
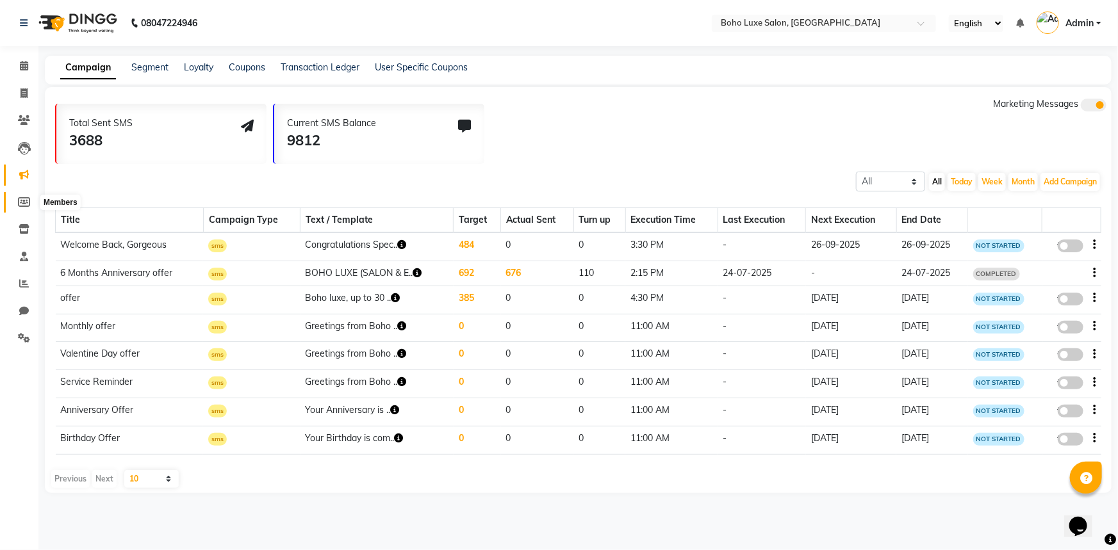
click at [26, 206] on icon at bounding box center [24, 202] width 12 height 10
select select
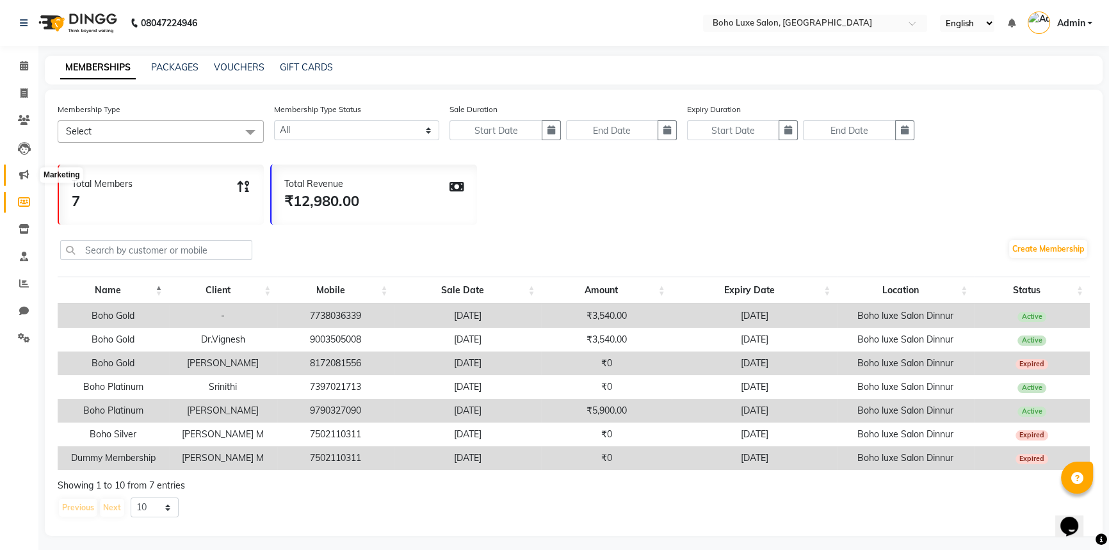
click at [24, 176] on icon at bounding box center [24, 175] width 10 height 10
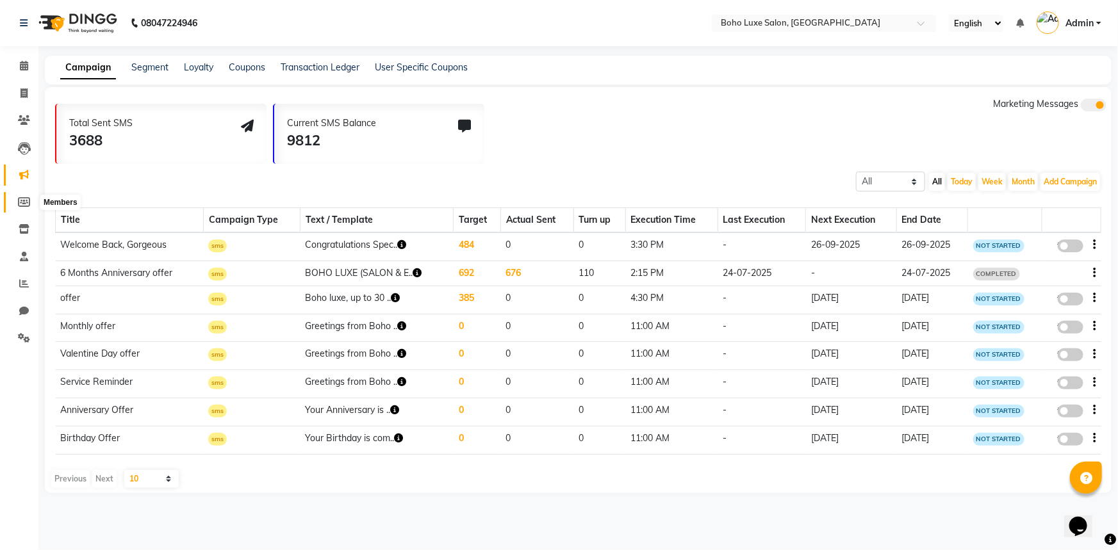
click at [24, 199] on icon at bounding box center [24, 202] width 12 height 10
select select
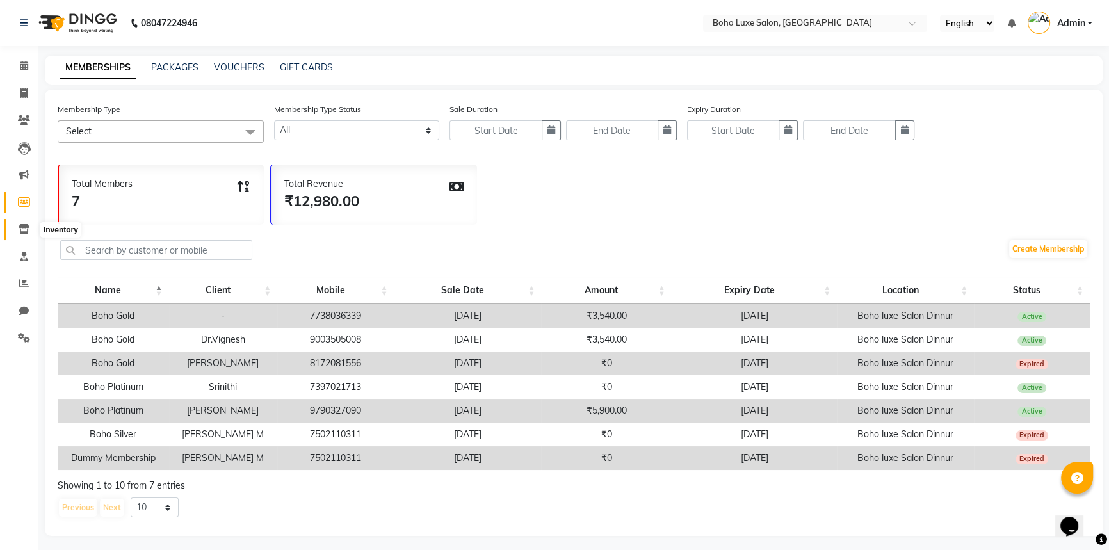
click at [19, 223] on span at bounding box center [24, 229] width 22 height 15
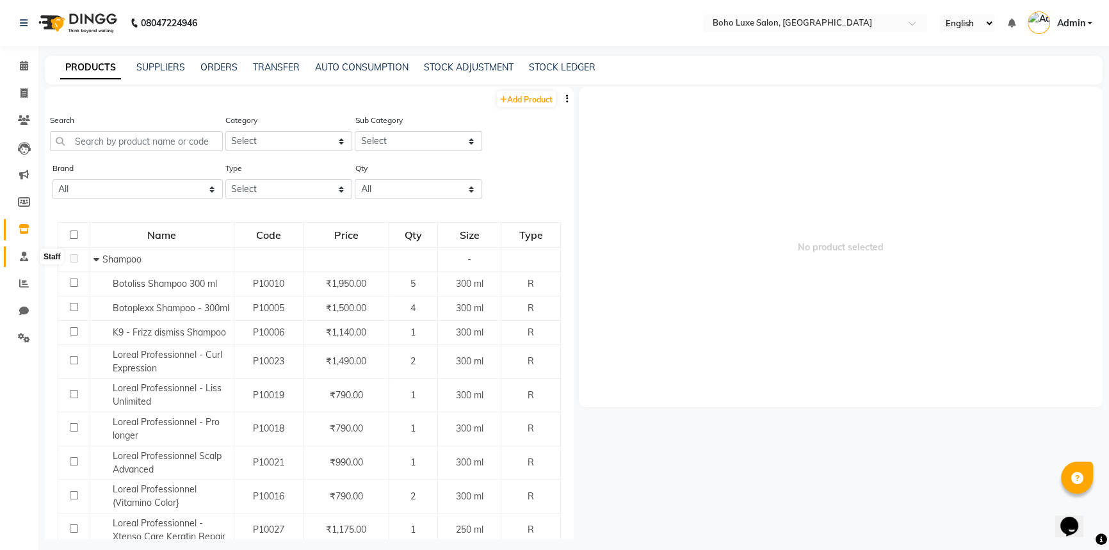
click at [25, 250] on span at bounding box center [24, 257] width 22 height 15
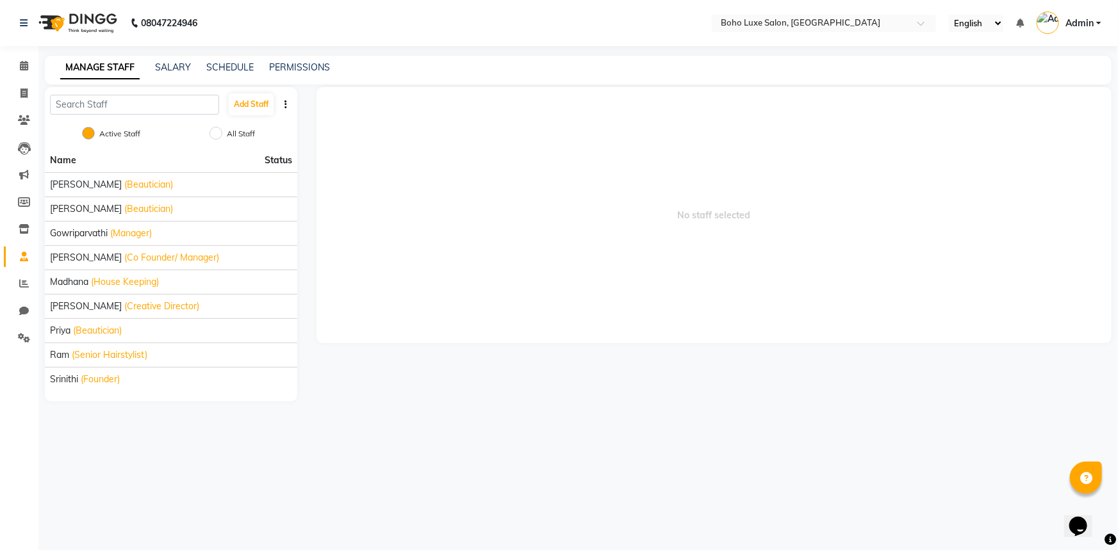
click at [173, 73] on div "SALARY" at bounding box center [173, 67] width 36 height 13
click at [175, 236] on div "Gowriparvathi (Manager)" at bounding box center [171, 233] width 242 height 13
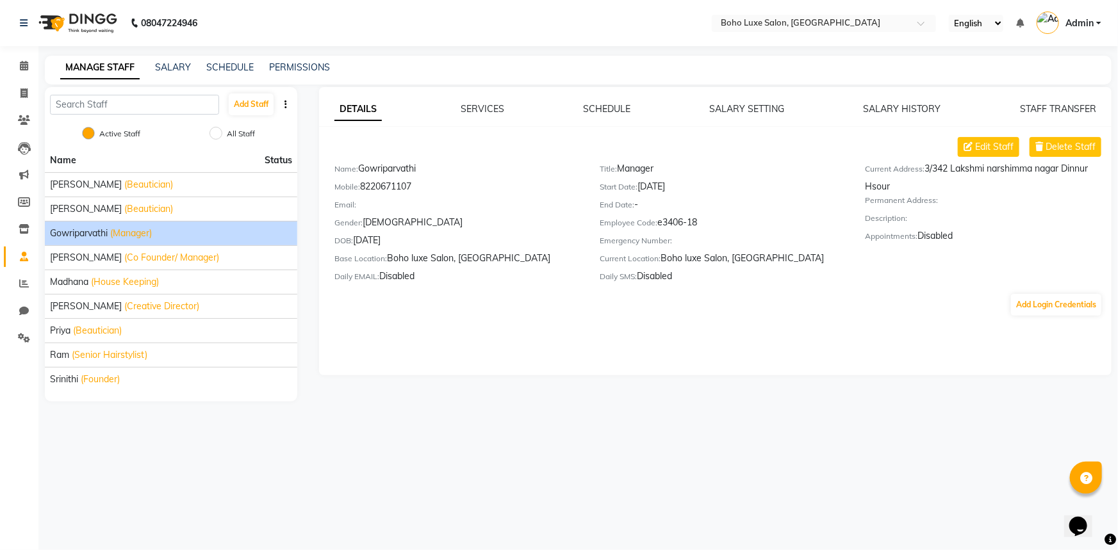
click at [395, 282] on div "Daily EMAIL: Disabled" at bounding box center [457, 279] width 246 height 18
click at [211, 175] on li "[PERSON_NAME] (Beautician)" at bounding box center [171, 184] width 252 height 24
click at [211, 178] on div "[PERSON_NAME] (Beautician)" at bounding box center [171, 184] width 242 height 13
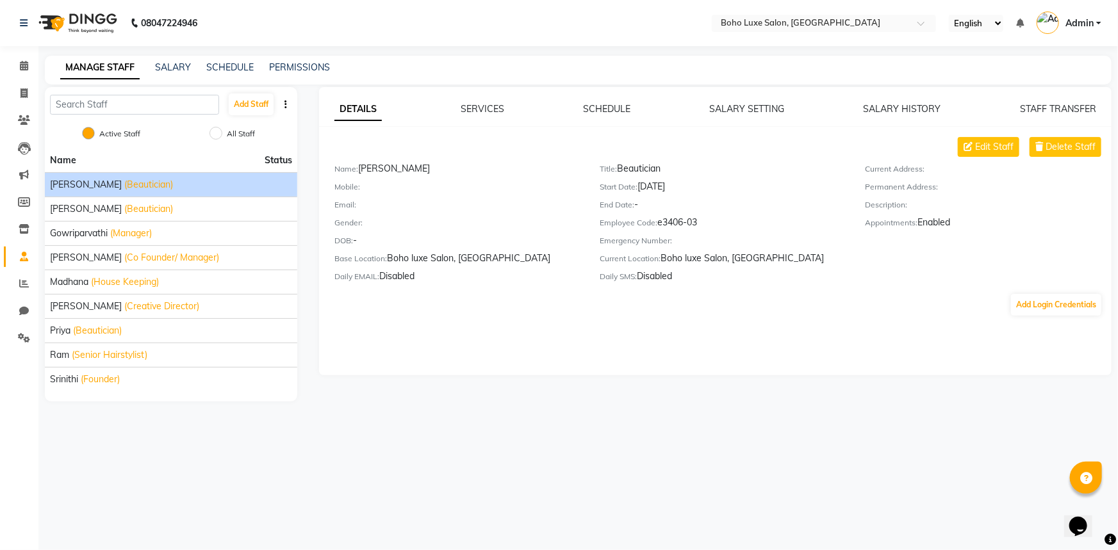
click at [764, 115] on div "SALARY SETTING" at bounding box center [747, 108] width 75 height 13
click at [886, 106] on link "SALARY HISTORY" at bounding box center [902, 109] width 78 height 12
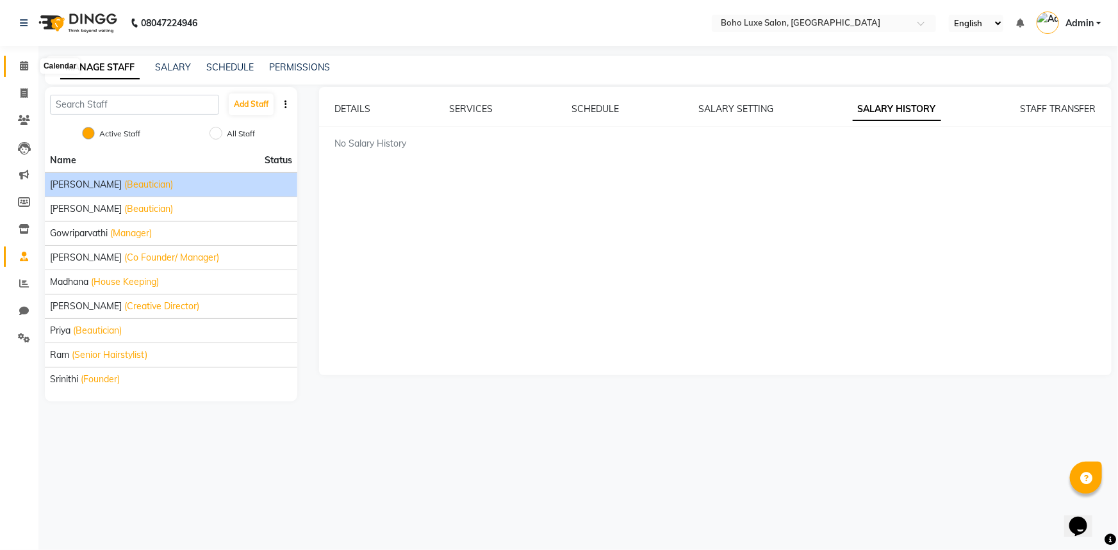
click at [28, 65] on icon at bounding box center [24, 66] width 8 height 10
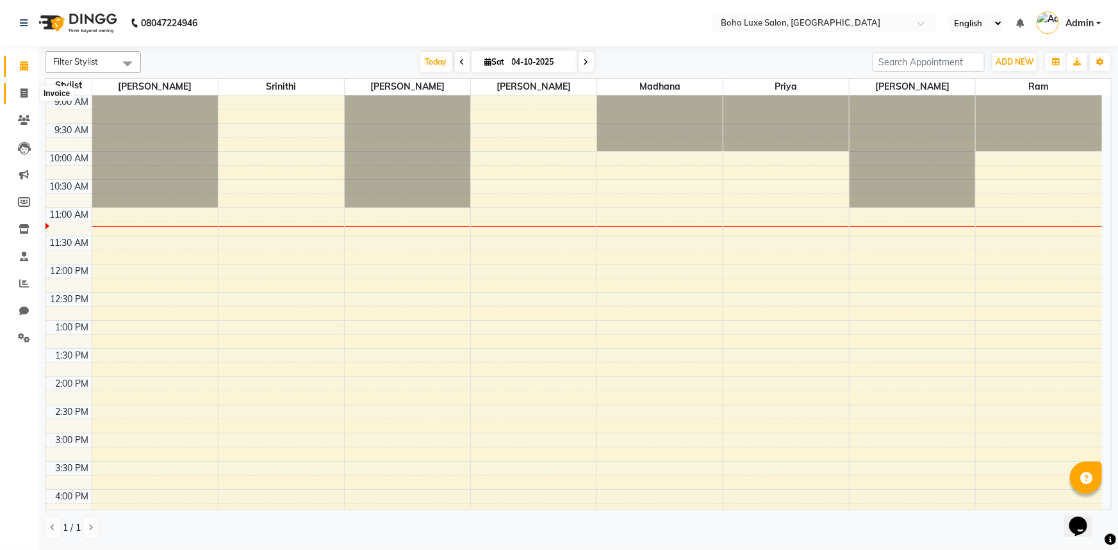
click at [23, 94] on icon at bounding box center [23, 93] width 7 height 10
select select "service"
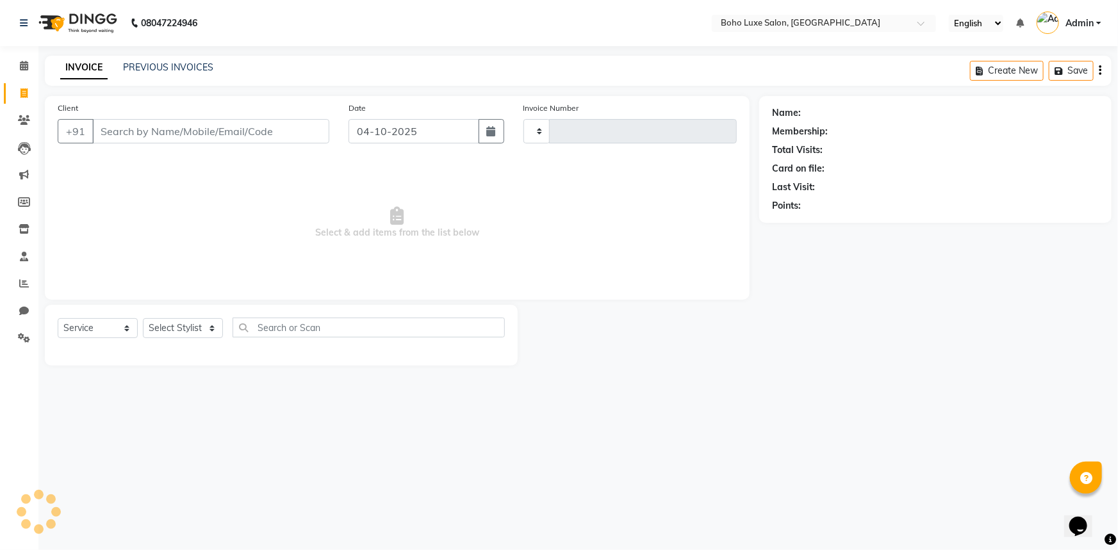
type input "1077"
select select "7694"
click at [133, 71] on link "PREVIOUS INVOICES" at bounding box center [168, 67] width 90 height 12
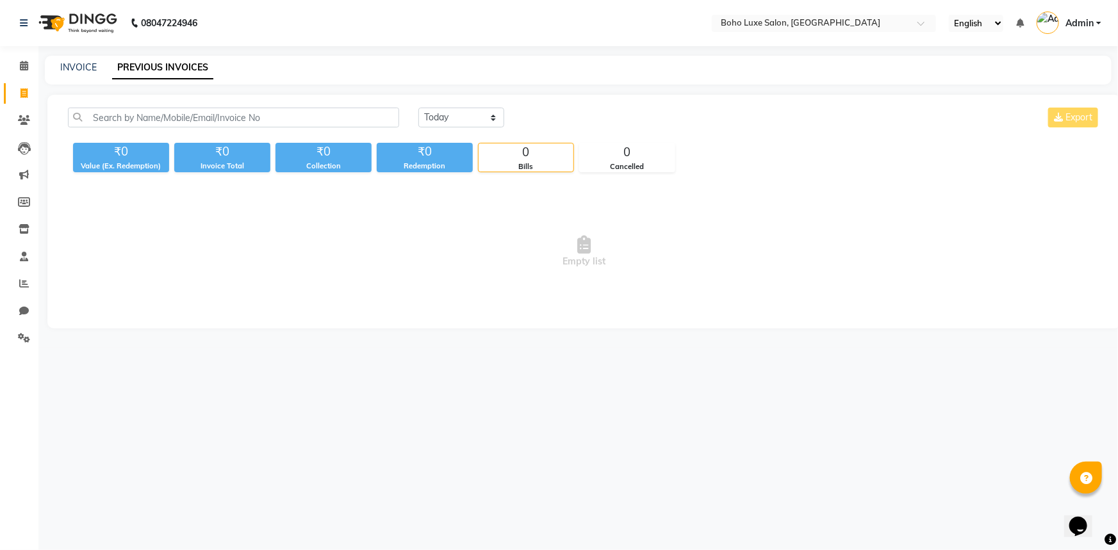
click at [261, 250] on span "Empty list" at bounding box center [584, 252] width 1033 height 128
click at [76, 70] on link "INVOICE" at bounding box center [78, 67] width 37 height 12
select select "7694"
select select "service"
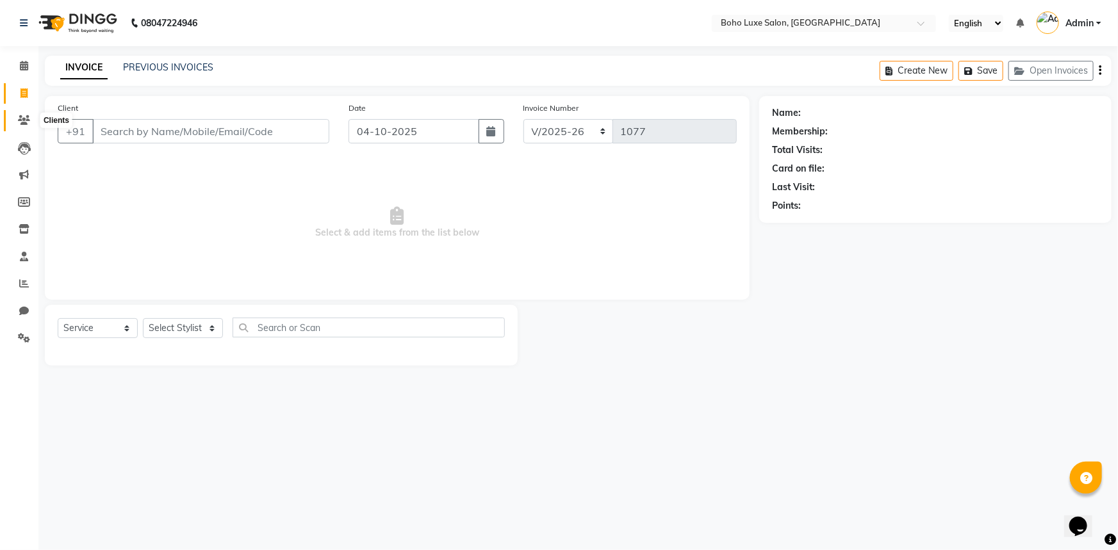
click at [19, 120] on icon at bounding box center [24, 120] width 12 height 10
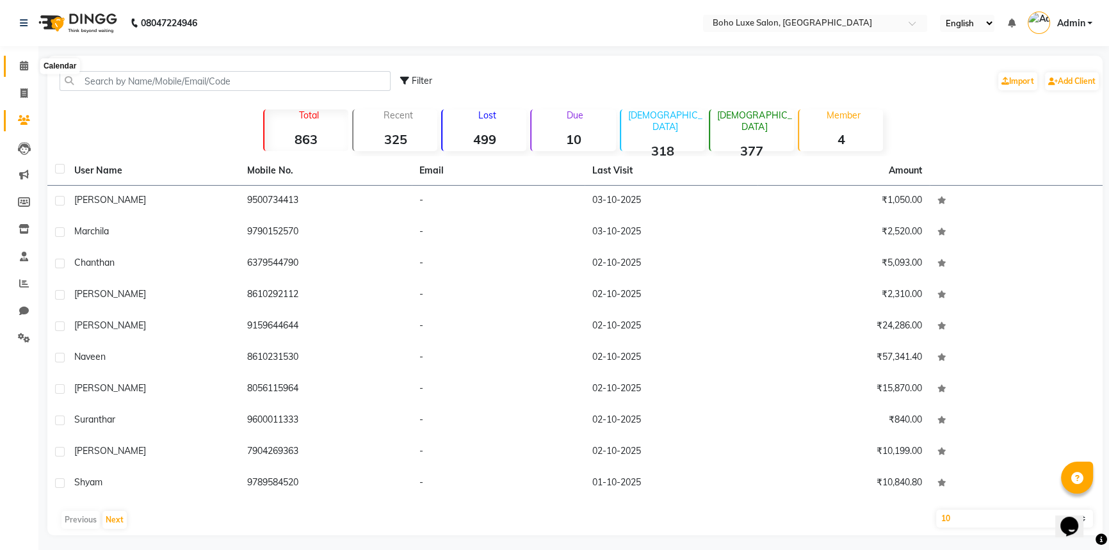
click at [26, 63] on icon at bounding box center [24, 66] width 8 height 10
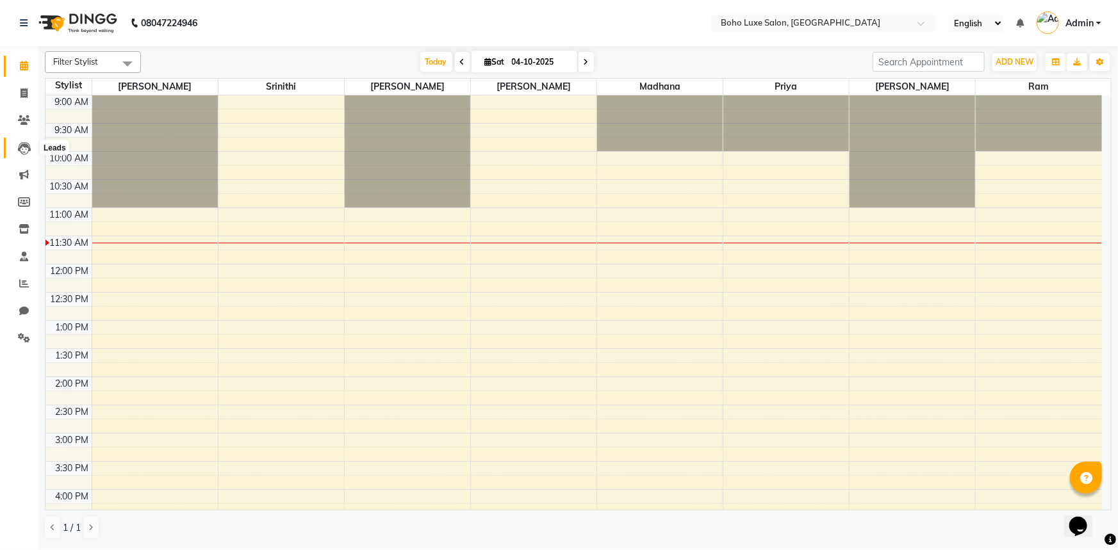
click at [20, 154] on icon at bounding box center [24, 148] width 13 height 13
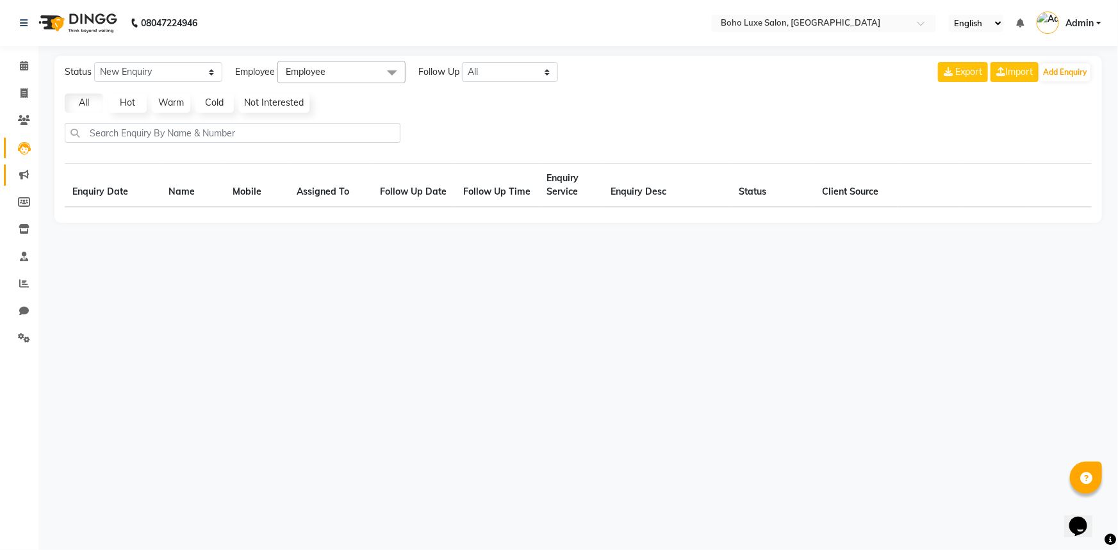
select select "10"
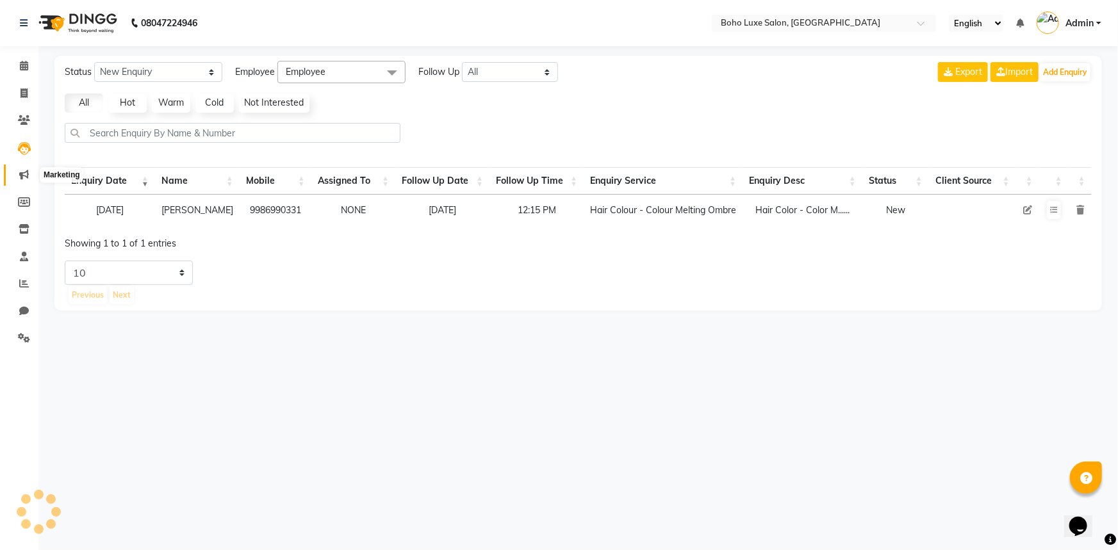
click at [21, 168] on span at bounding box center [24, 175] width 22 height 15
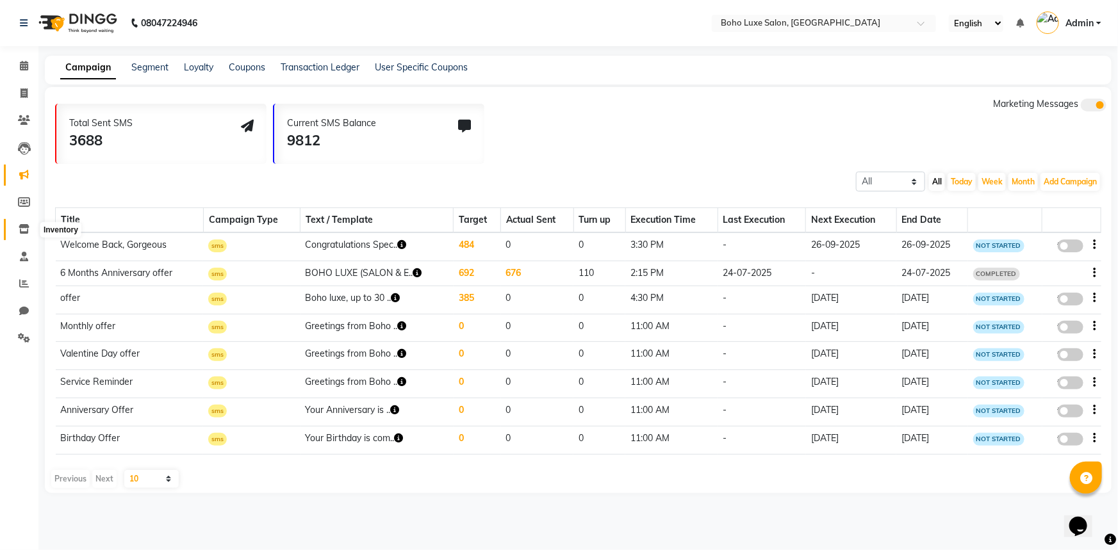
click at [23, 235] on span at bounding box center [24, 229] width 22 height 15
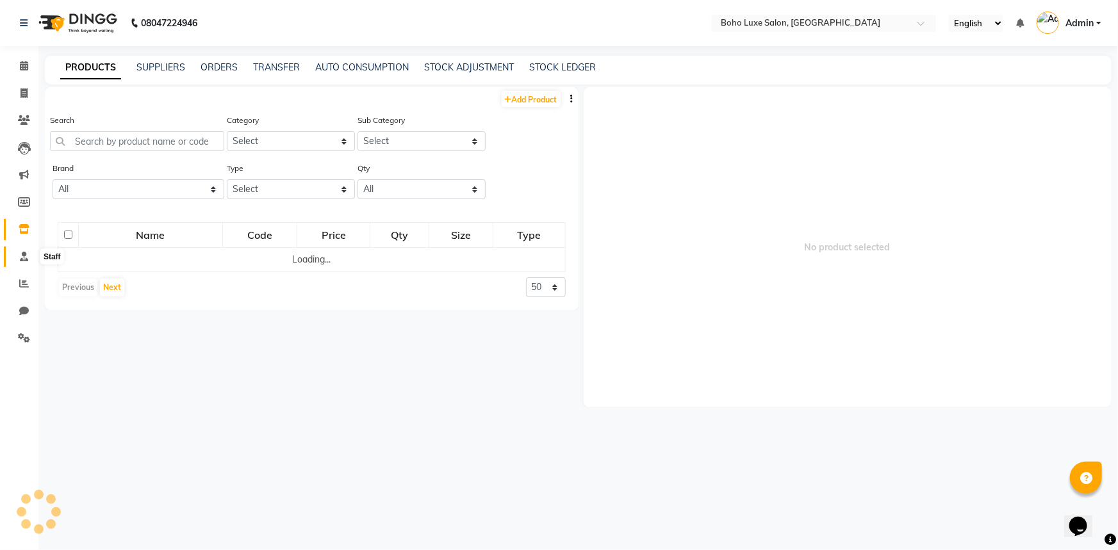
click at [23, 257] on icon at bounding box center [24, 257] width 8 height 10
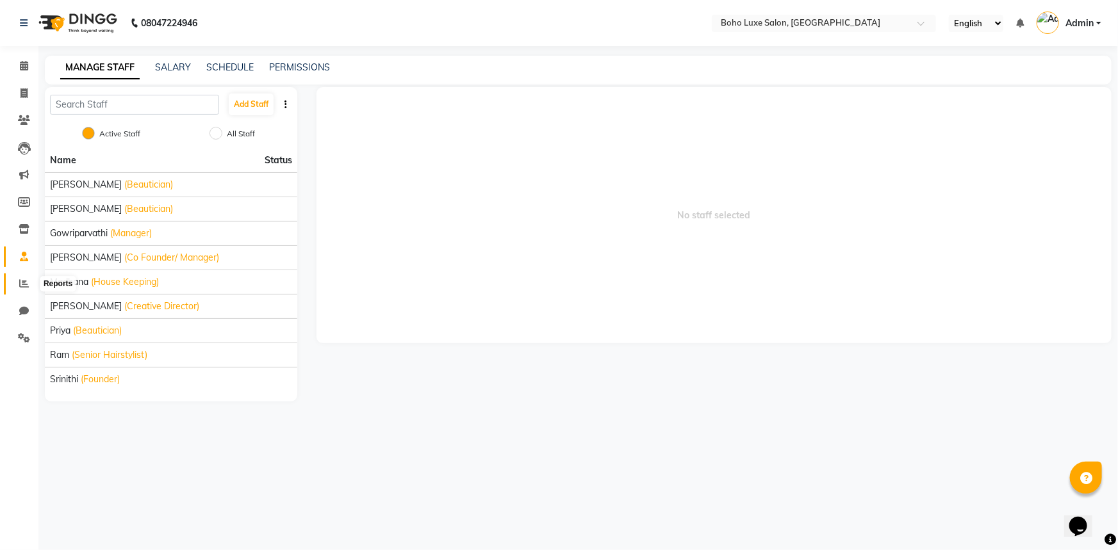
click at [22, 289] on span at bounding box center [24, 284] width 22 height 15
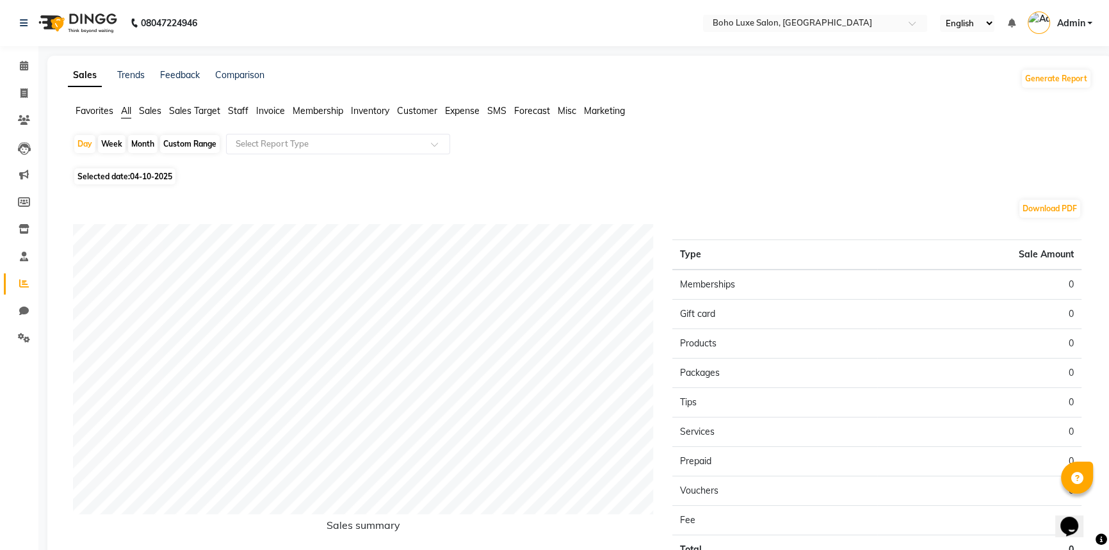
click at [168, 118] on ul "Favorites All Sales Sales Target Staff Invoice Membership Inventory Customer Ex…" at bounding box center [580, 111] width 1024 height 14
click at [181, 114] on span "Sales Target" at bounding box center [194, 111] width 51 height 12
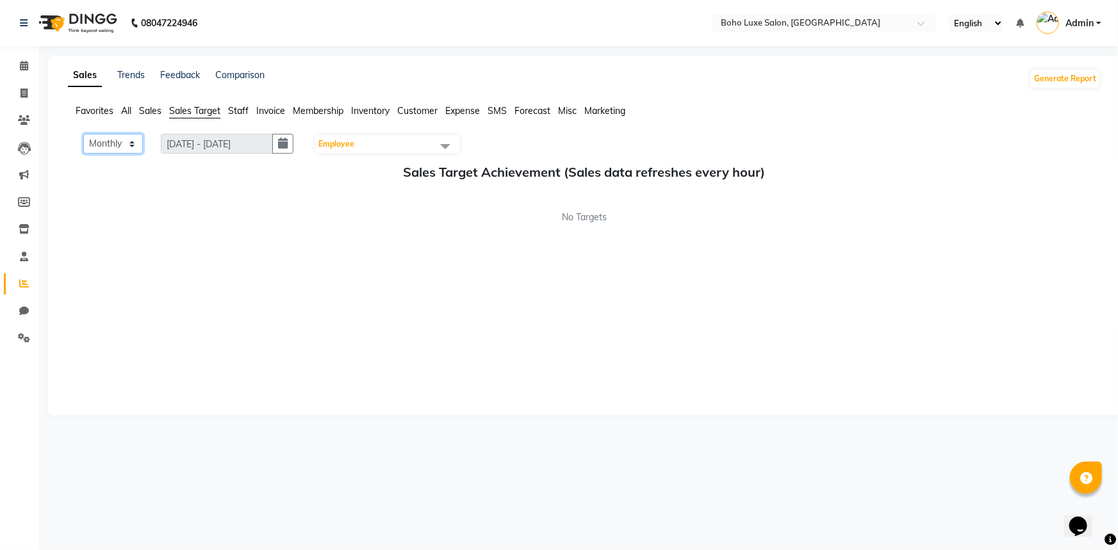
click at [120, 142] on select "Monthly Weekly" at bounding box center [113, 144] width 60 height 20
click at [244, 110] on span "Staff" at bounding box center [238, 111] width 20 height 12
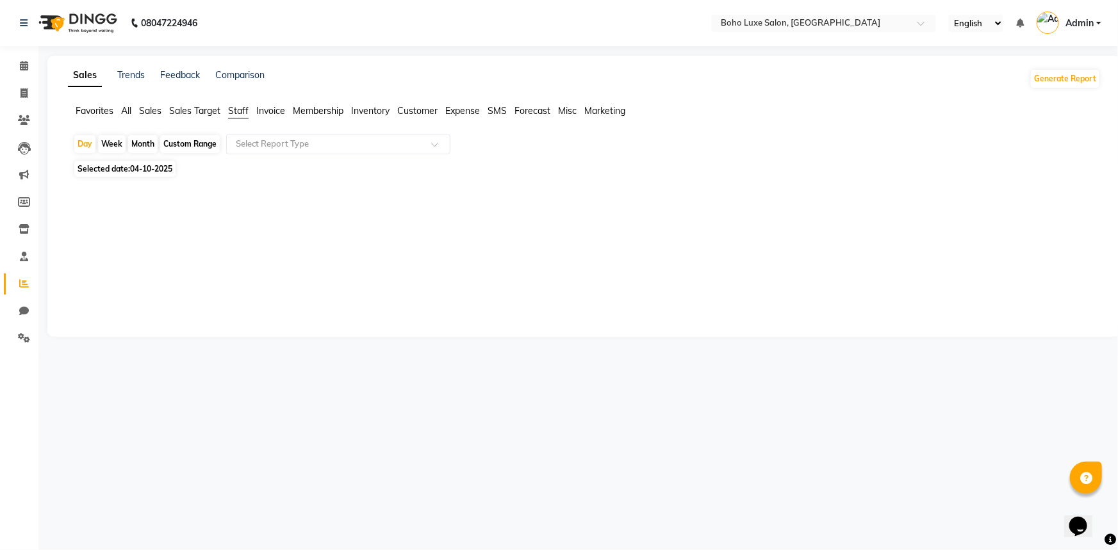
click at [197, 112] on span "Sales Target" at bounding box center [194, 111] width 51 height 12
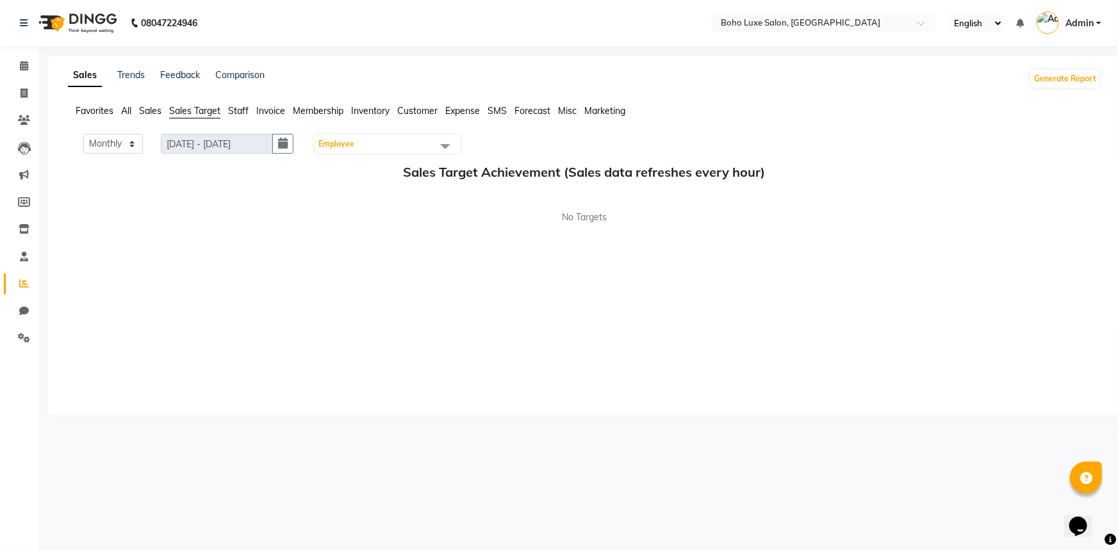
click at [233, 112] on span "Staff" at bounding box center [238, 111] width 20 height 12
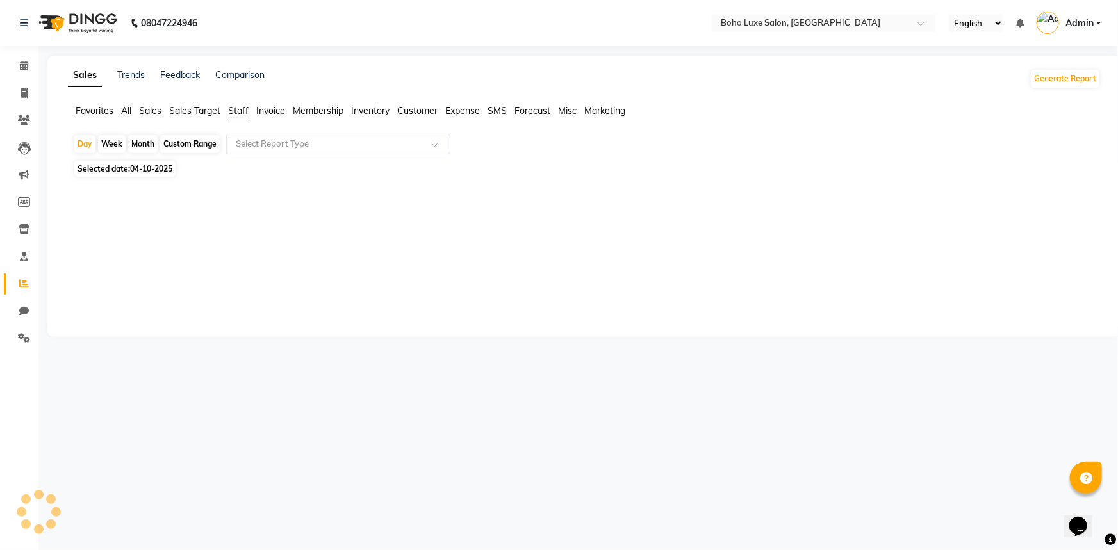
click at [190, 143] on div "Custom Range" at bounding box center [190, 144] width 60 height 18
select select "10"
select select "2025"
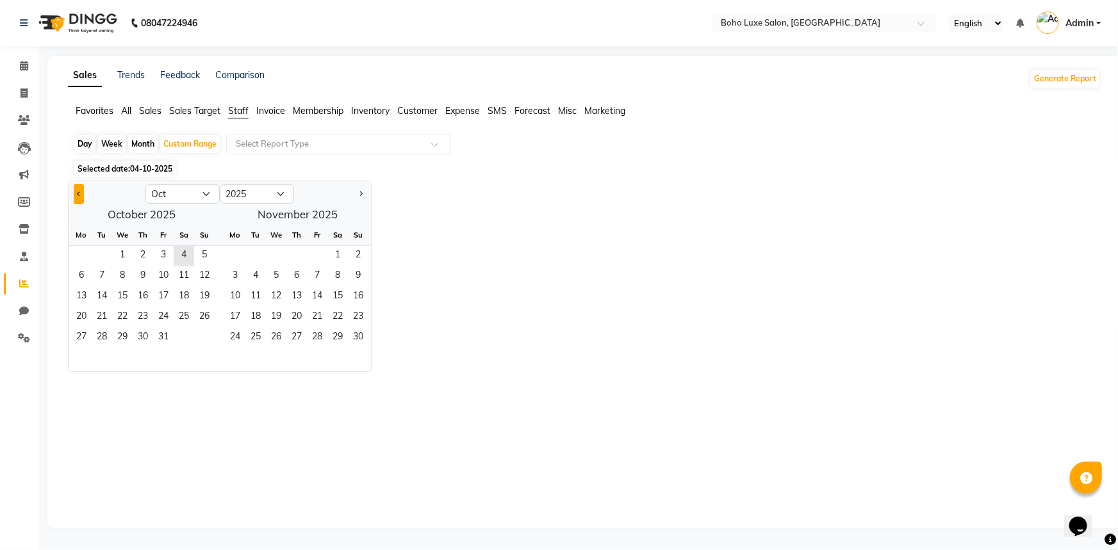
click at [81, 194] on button "Previous month" at bounding box center [79, 194] width 10 height 20
select select "9"
click at [206, 259] on span "7" at bounding box center [204, 256] width 20 height 20
click at [324, 261] on span "3" at bounding box center [317, 256] width 20 height 20
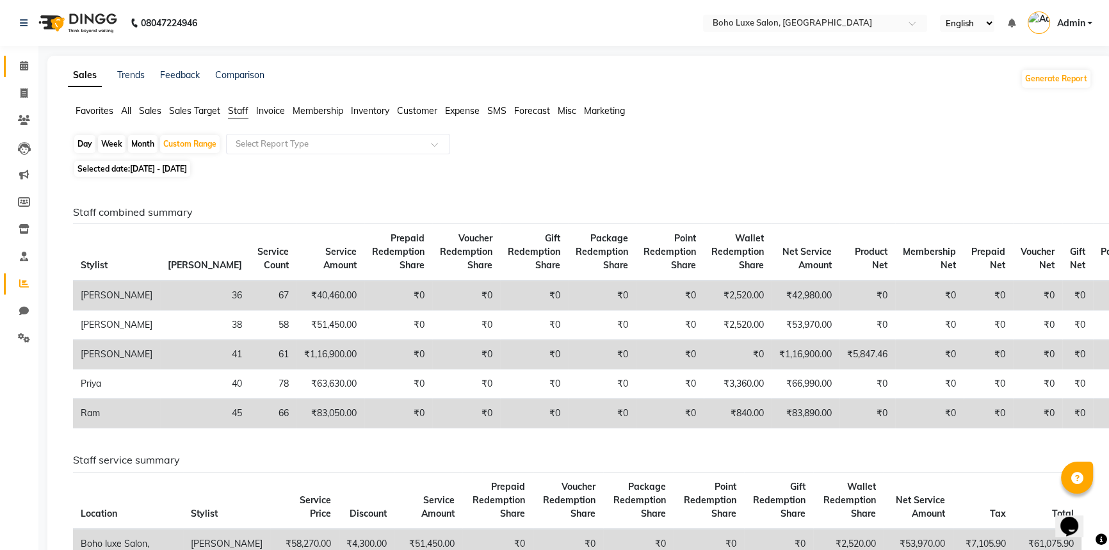
click at [31, 58] on link "Calendar" at bounding box center [19, 66] width 31 height 21
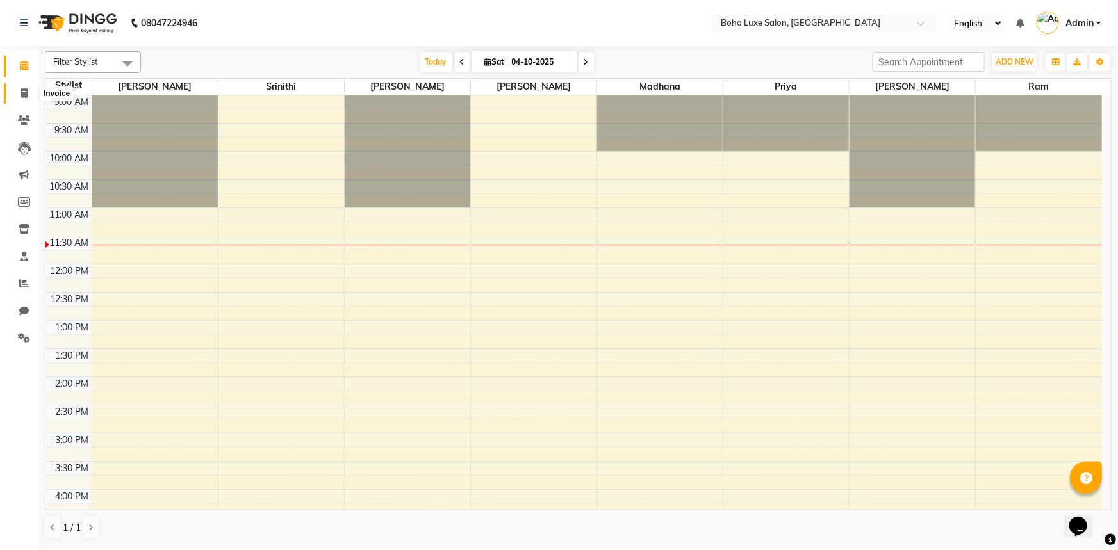
click at [30, 87] on span at bounding box center [24, 93] width 22 height 15
select select "service"
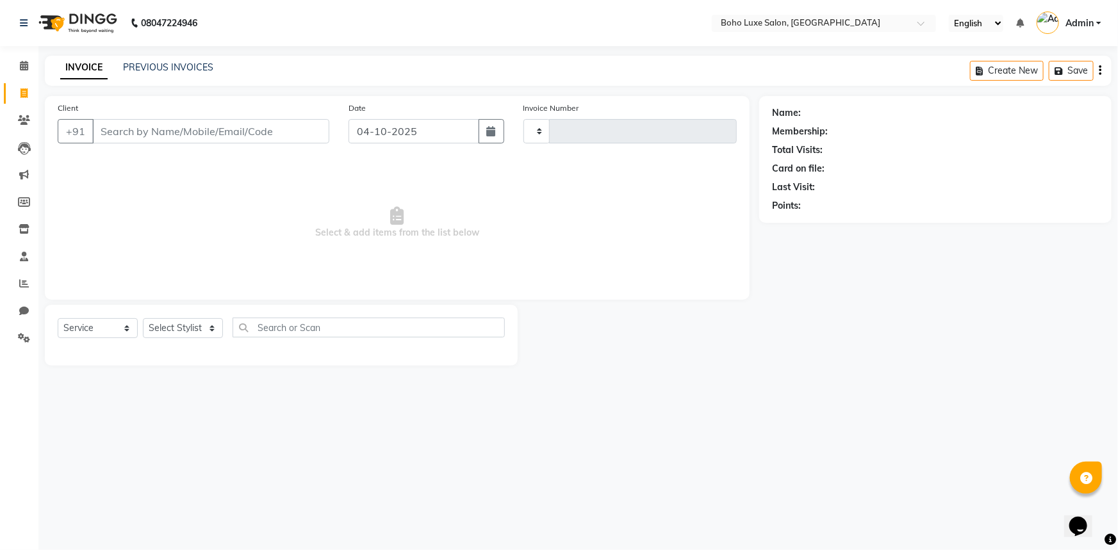
type input "1077"
select select "7694"
